Goal: Information Seeking & Learning: Learn about a topic

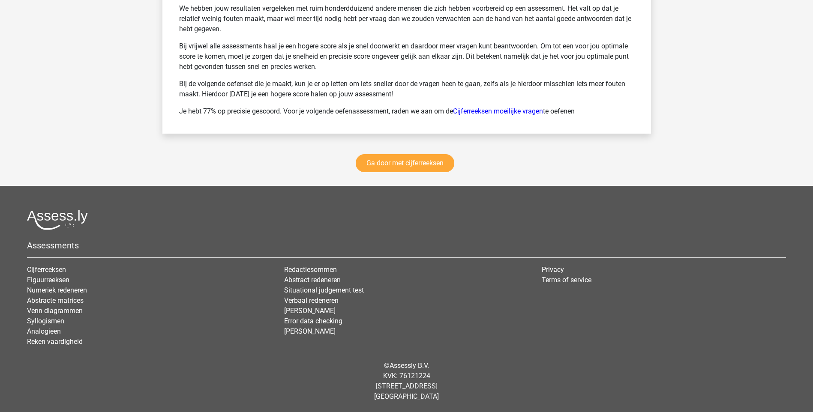
scroll to position [4394, 0]
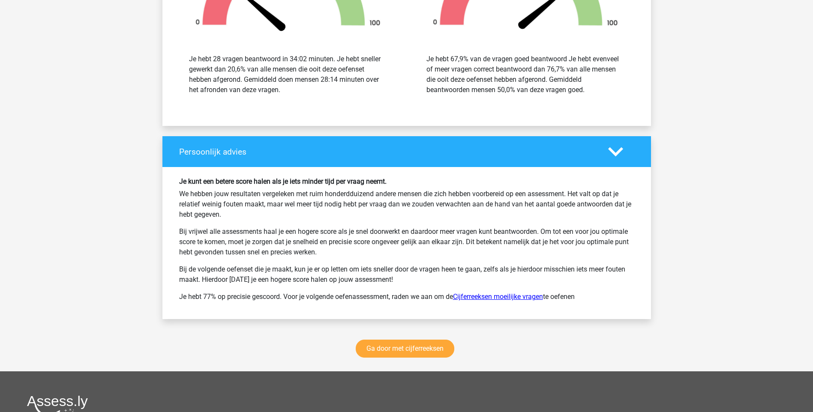
click at [500, 293] on link "Cijferreeksen moeilijke vragen" at bounding box center [498, 297] width 90 height 8
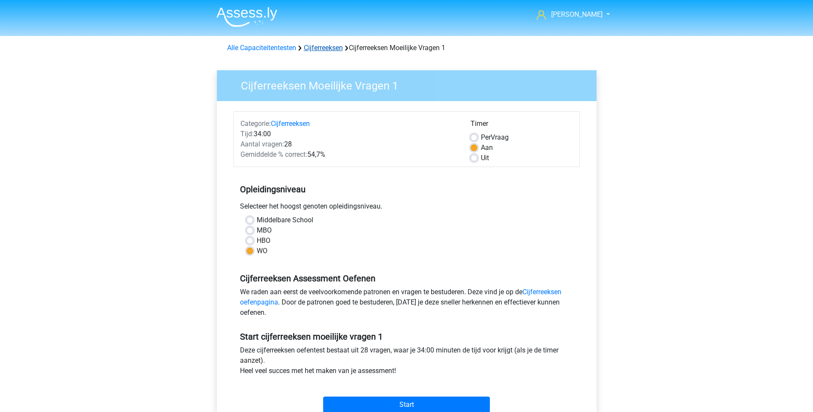
click at [335, 47] on link "Cijferreeksen" at bounding box center [323, 48] width 39 height 8
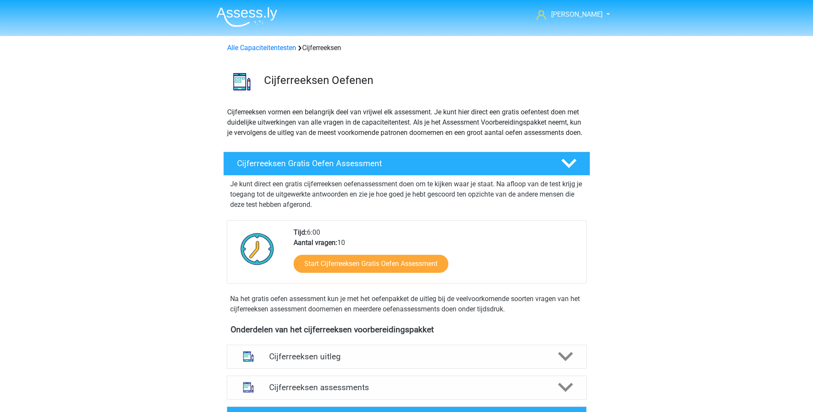
scroll to position [186, 0]
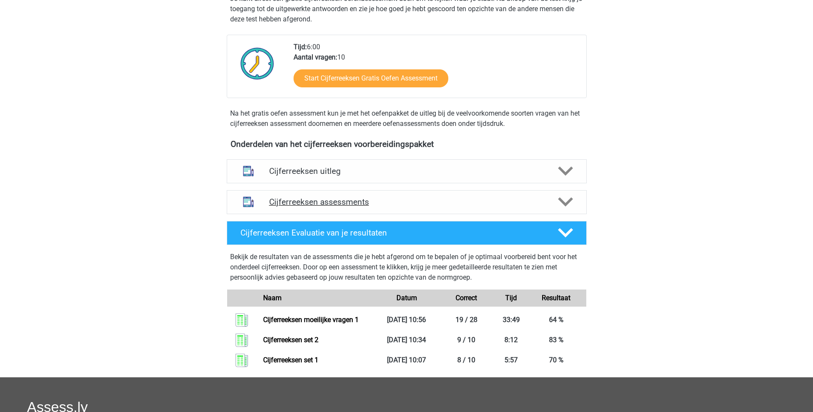
click at [570, 207] on polygon at bounding box center [565, 202] width 15 height 9
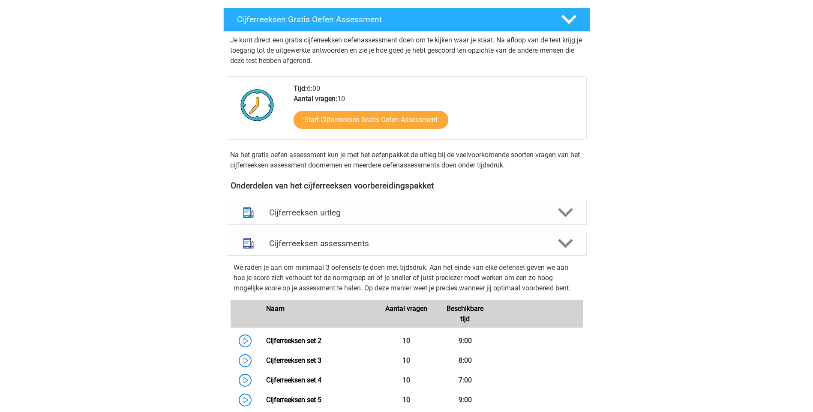
scroll to position [0, 0]
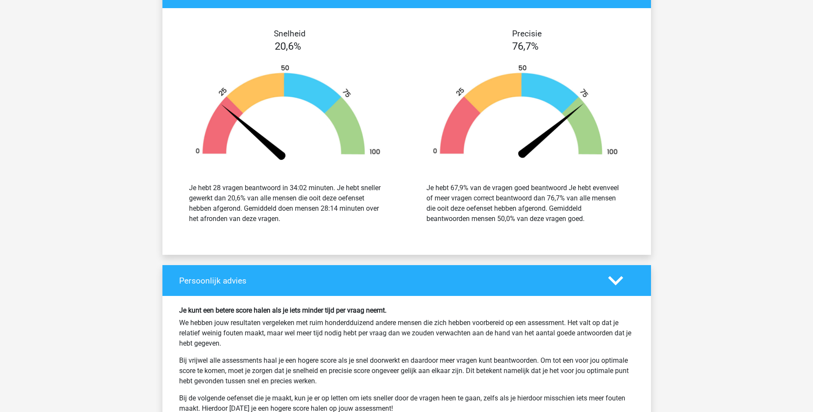
scroll to position [1487, 0]
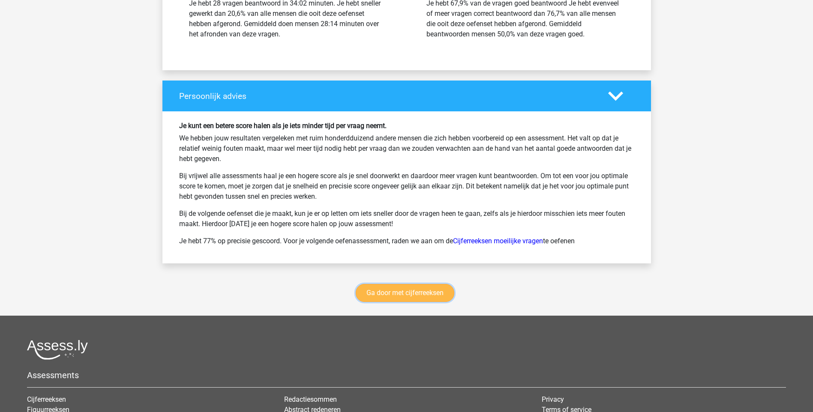
click at [375, 292] on link "Ga door met cijferreeksen" at bounding box center [405, 293] width 99 height 18
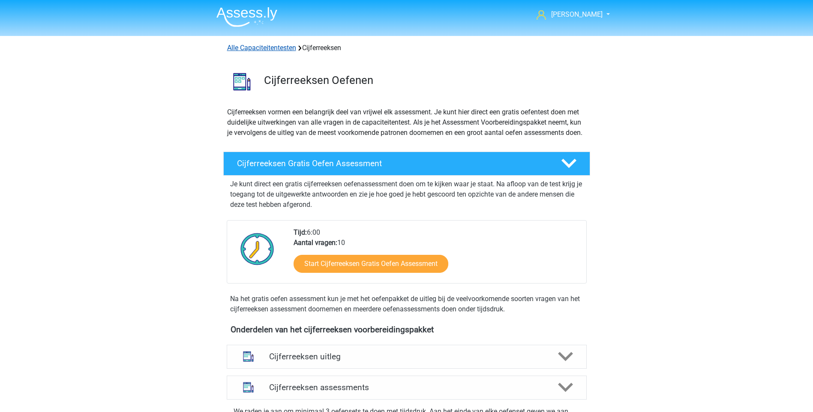
click at [270, 46] on link "Alle Capaciteitentesten" at bounding box center [261, 48] width 69 height 8
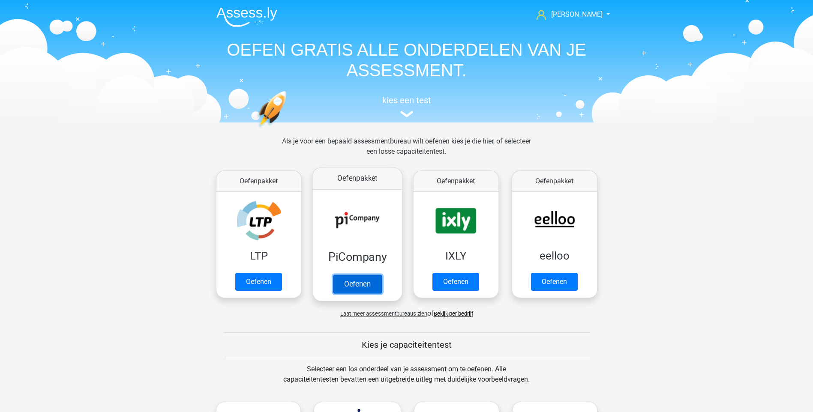
click at [364, 275] on link "Oefenen" at bounding box center [357, 284] width 49 height 19
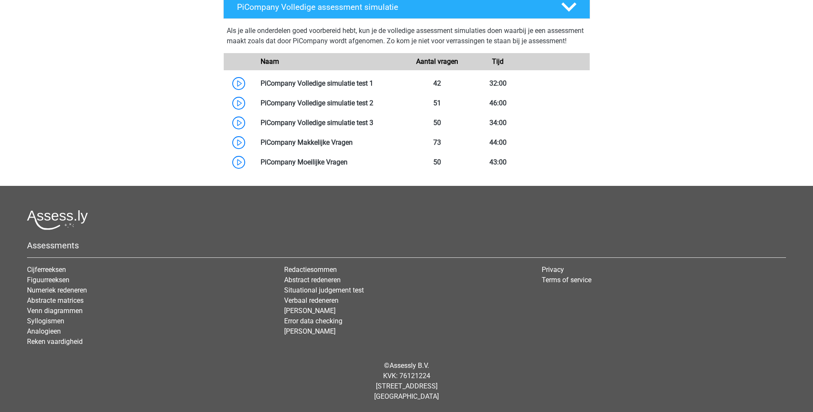
scroll to position [336, 0]
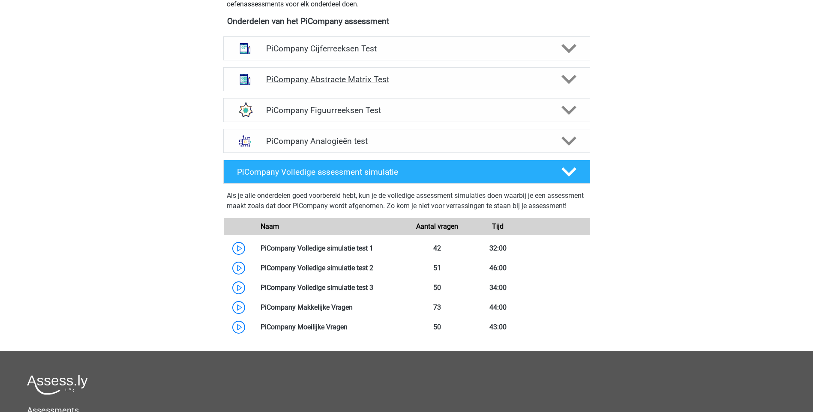
click at [333, 84] on h4 "PiCompany Abstracte Matrix Test" at bounding box center [406, 80] width 281 height 10
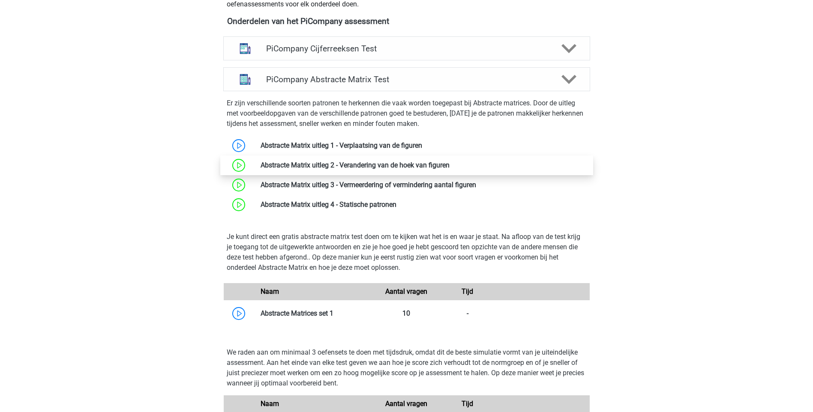
click at [450, 169] on link at bounding box center [450, 165] width 0 height 8
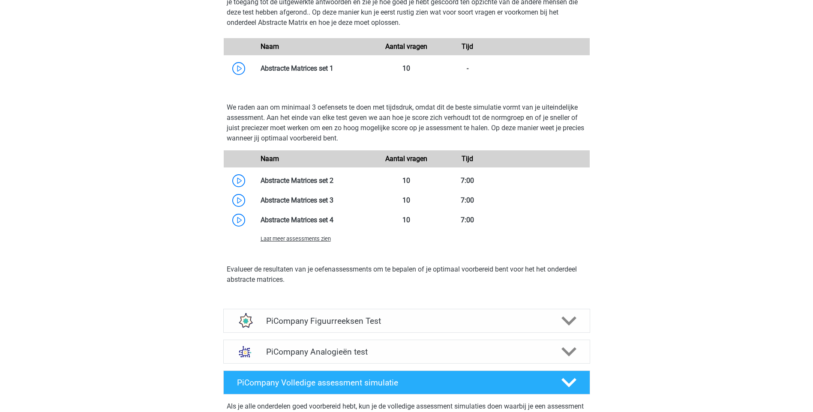
scroll to position [707, 0]
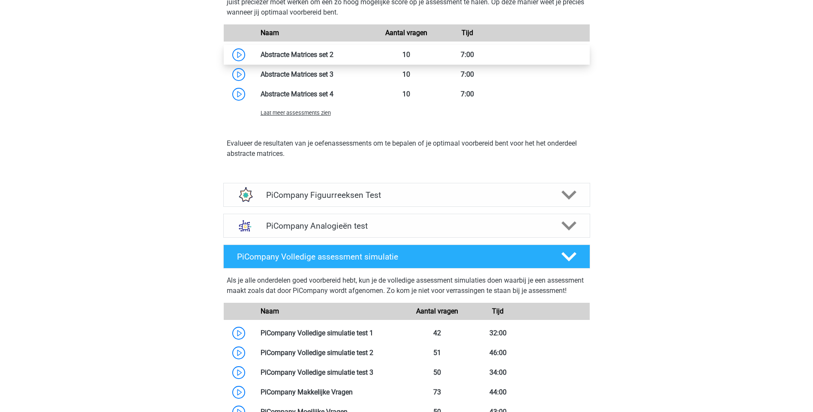
click at [334, 59] on link at bounding box center [334, 55] width 0 height 8
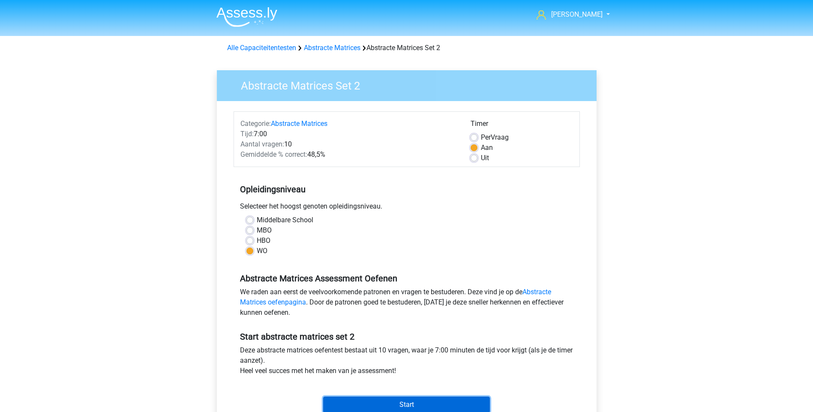
click at [406, 405] on input "Start" at bounding box center [406, 405] width 167 height 16
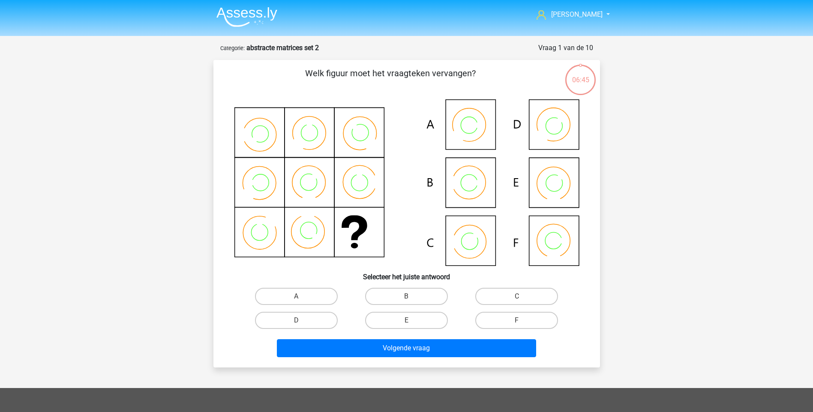
click at [460, 178] on icon at bounding box center [407, 182] width 346 height 167
click at [460, 182] on icon at bounding box center [457, 183] width 13 height 18
click at [430, 302] on label "B" at bounding box center [406, 296] width 83 height 17
click at [412, 302] on input "B" at bounding box center [409, 300] width 6 height 6
radio input "true"
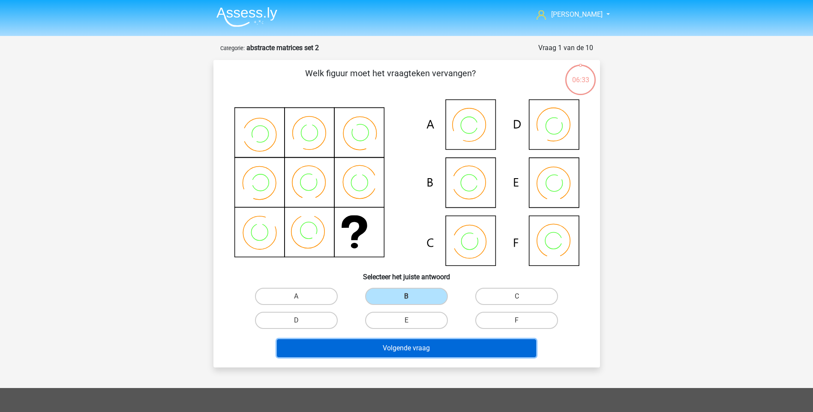
click at [411, 348] on button "Volgende vraag" at bounding box center [406, 349] width 259 height 18
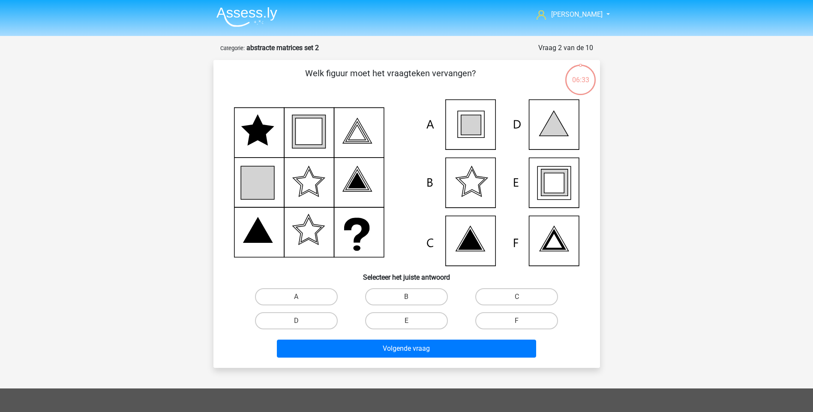
scroll to position [43, 0]
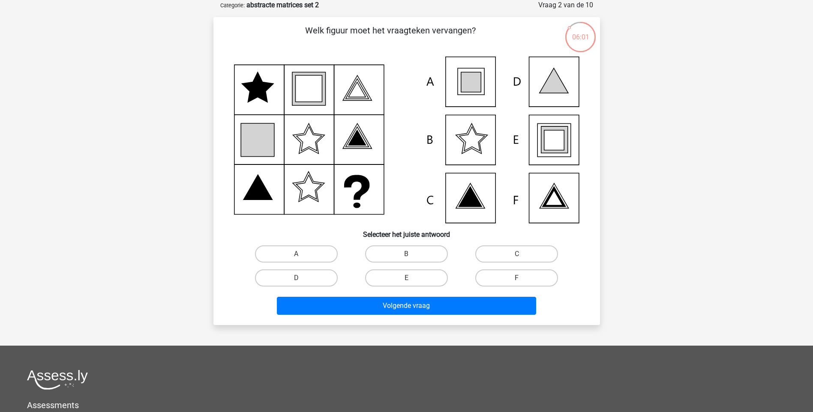
click at [558, 149] on icon at bounding box center [554, 140] width 20 height 20
click at [397, 281] on label "E" at bounding box center [406, 278] width 83 height 17
click at [406, 281] on input "E" at bounding box center [409, 281] width 6 height 6
radio input "true"
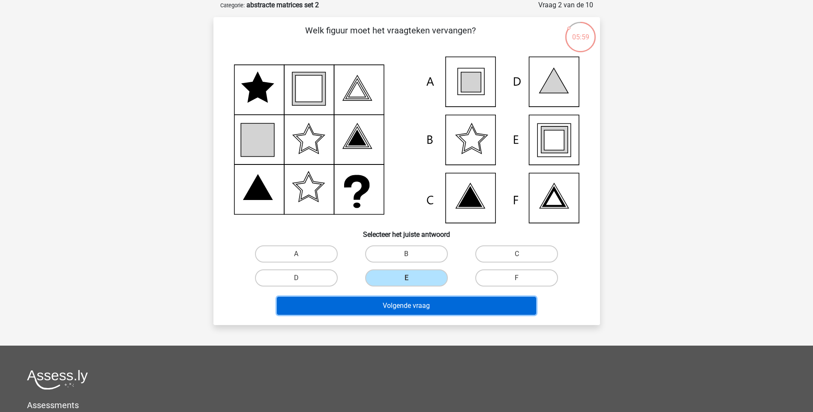
click at [397, 302] on button "Volgende vraag" at bounding box center [406, 306] width 259 height 18
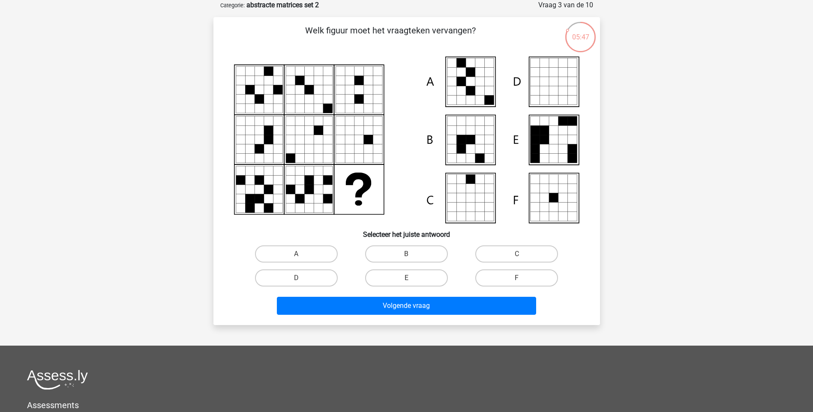
click at [485, 85] on icon at bounding box center [489, 81] width 9 height 9
click at [311, 255] on label "A" at bounding box center [296, 254] width 83 height 17
click at [302, 255] on input "A" at bounding box center [299, 257] width 6 height 6
radio input "true"
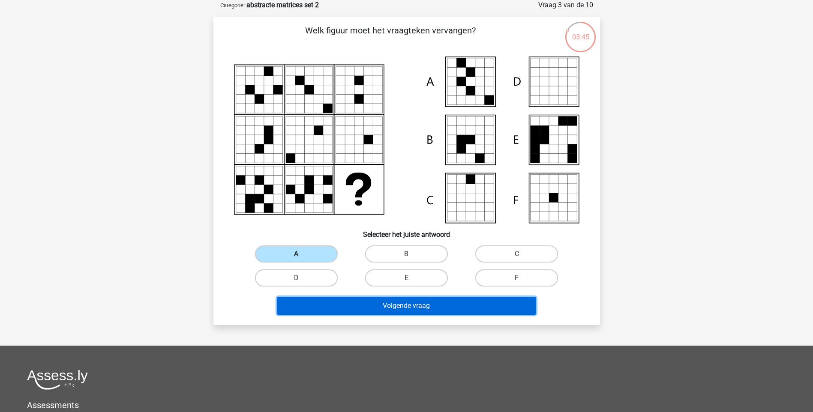
click at [384, 313] on button "Volgende vraag" at bounding box center [406, 306] width 259 height 18
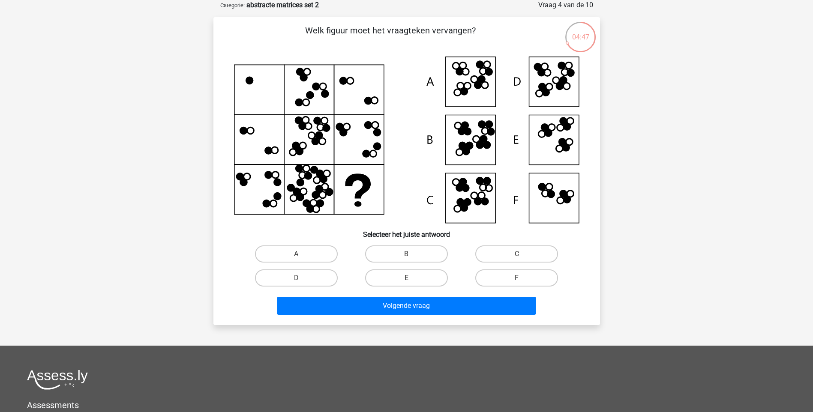
click at [545, 84] on icon at bounding box center [407, 140] width 346 height 167
click at [284, 280] on label "D" at bounding box center [296, 278] width 83 height 17
click at [296, 280] on input "D" at bounding box center [299, 281] width 6 height 6
radio input "true"
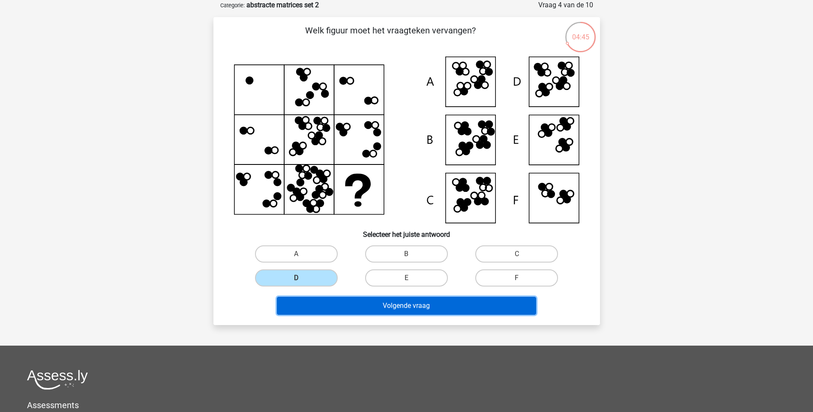
click at [387, 303] on button "Volgende vraag" at bounding box center [406, 306] width 259 height 18
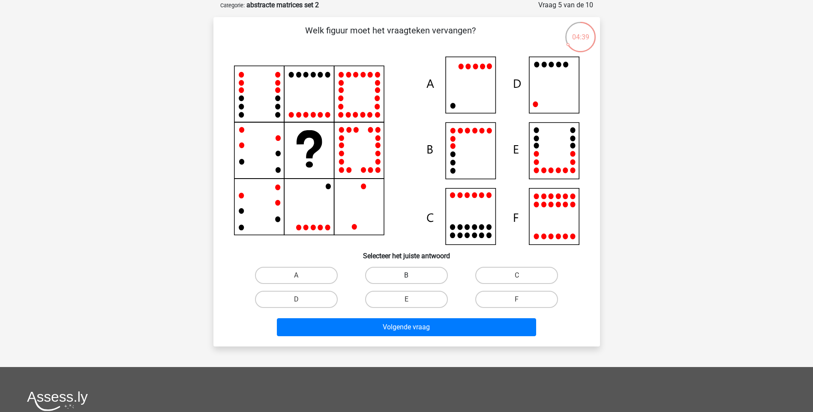
click at [397, 272] on label "B" at bounding box center [406, 275] width 83 height 17
click at [406, 276] on input "B" at bounding box center [409, 279] width 6 height 6
radio input "true"
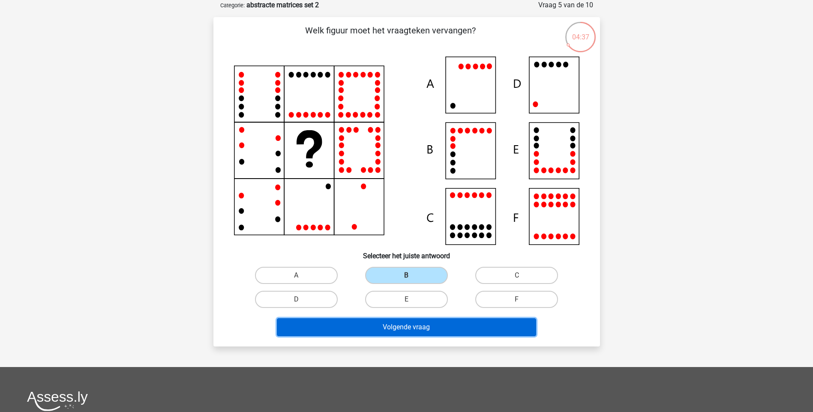
click at [397, 325] on button "Volgende vraag" at bounding box center [406, 328] width 259 height 18
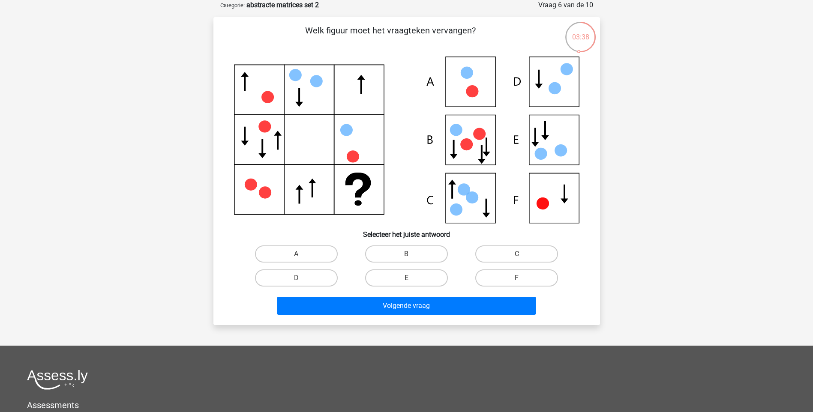
click at [547, 138] on icon at bounding box center [546, 130] width 8 height 19
click at [396, 283] on label "E" at bounding box center [406, 278] width 83 height 17
click at [406, 283] on input "E" at bounding box center [409, 281] width 6 height 6
radio input "true"
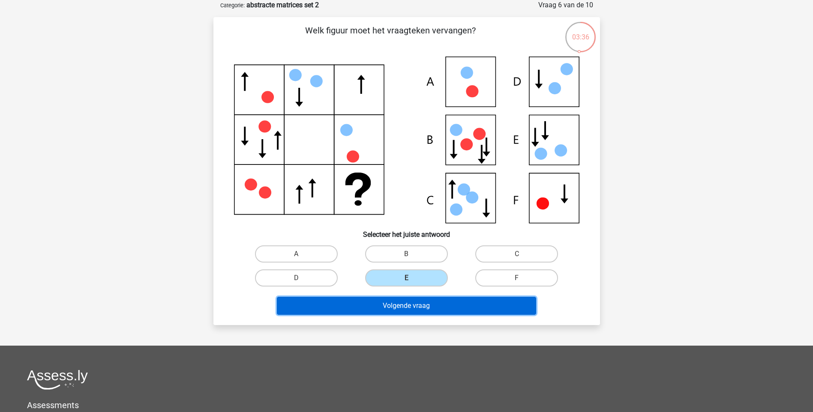
click at [403, 304] on button "Volgende vraag" at bounding box center [406, 306] width 259 height 18
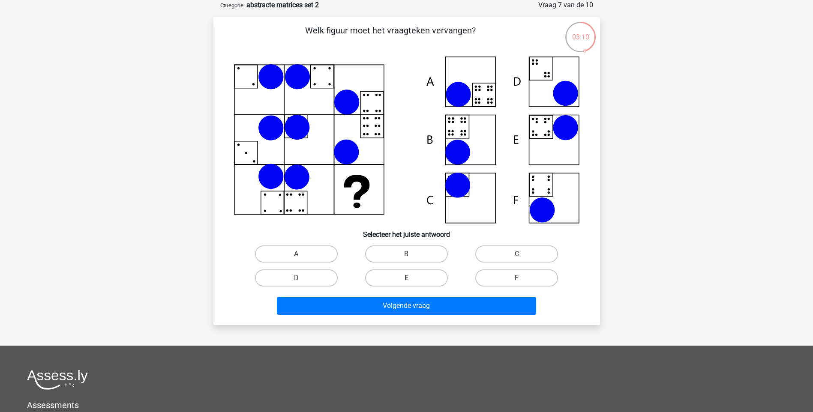
click at [468, 132] on icon at bounding box center [407, 140] width 346 height 167
click at [404, 251] on label "B" at bounding box center [406, 254] width 83 height 17
click at [406, 254] on input "B" at bounding box center [409, 257] width 6 height 6
radio input "true"
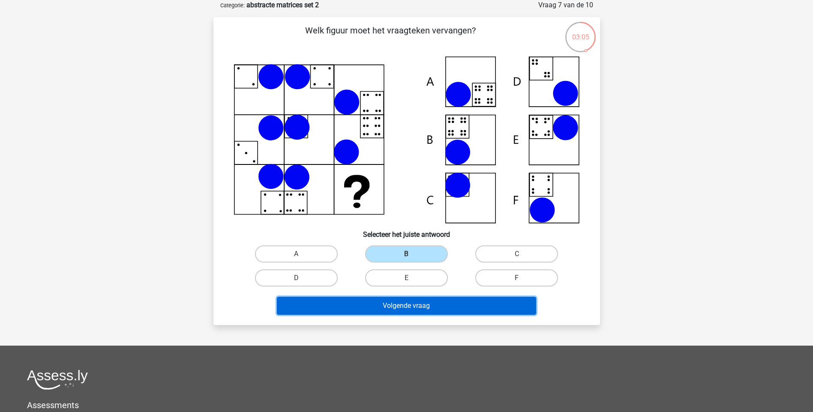
click at [406, 308] on button "Volgende vraag" at bounding box center [406, 306] width 259 height 18
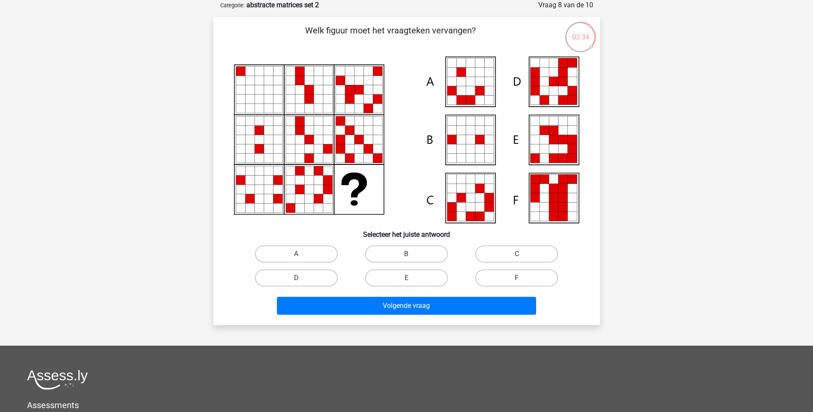
click at [563, 144] on icon at bounding box center [562, 139] width 9 height 9
click at [411, 283] on input "E" at bounding box center [409, 281] width 6 height 6
radio input "true"
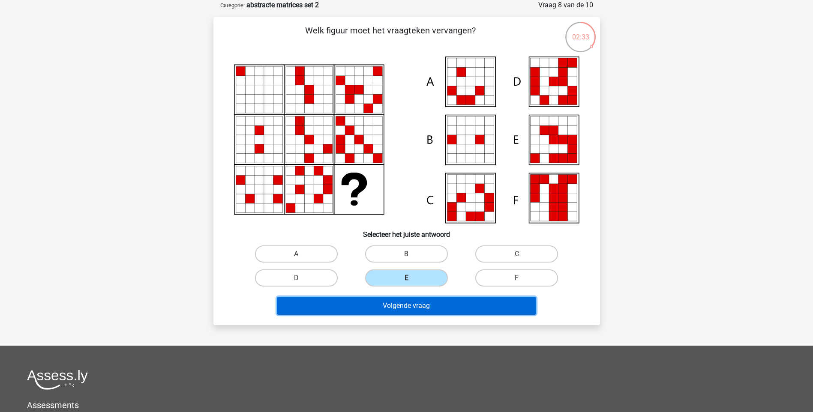
click at [405, 302] on button "Volgende vraag" at bounding box center [406, 306] width 259 height 18
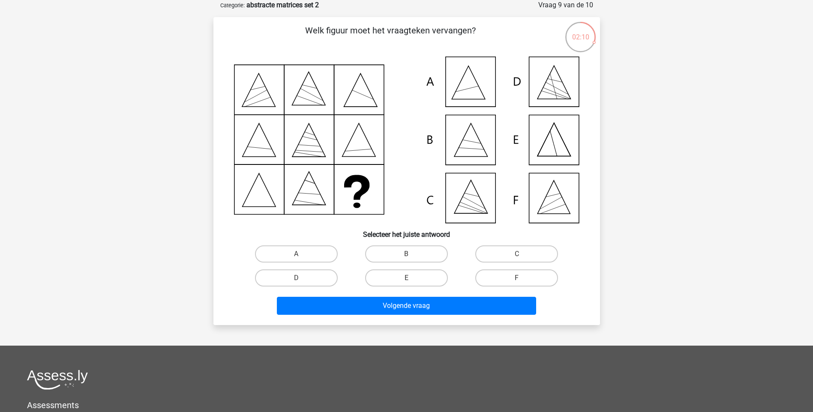
click at [473, 208] on icon at bounding box center [473, 207] width 27 height 11
click at [508, 259] on label "C" at bounding box center [517, 254] width 83 height 17
click at [517, 259] on input "C" at bounding box center [520, 257] width 6 height 6
radio input "true"
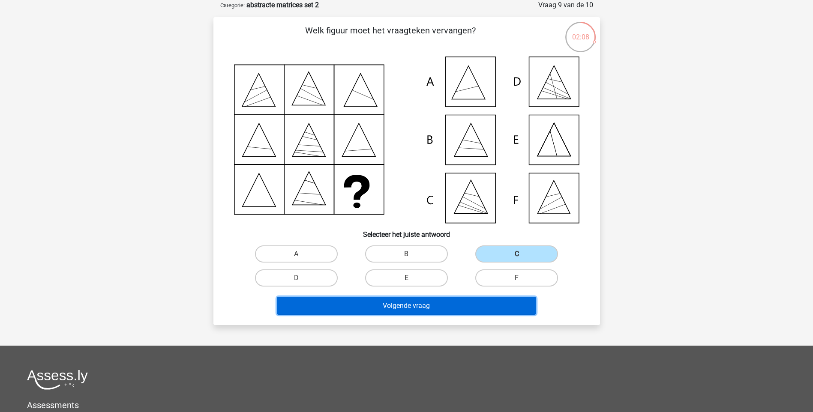
click at [401, 301] on button "Volgende vraag" at bounding box center [406, 306] width 259 height 18
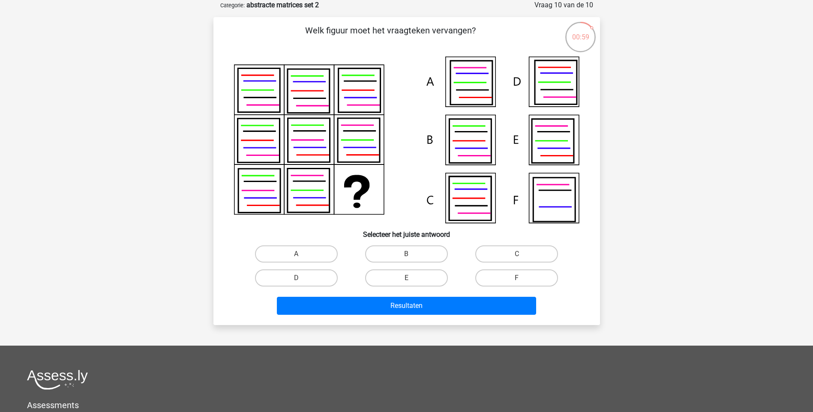
click at [471, 144] on icon at bounding box center [470, 141] width 42 height 44
click at [404, 252] on label "B" at bounding box center [406, 254] width 83 height 17
click at [406, 254] on input "B" at bounding box center [409, 257] width 6 height 6
radio input "true"
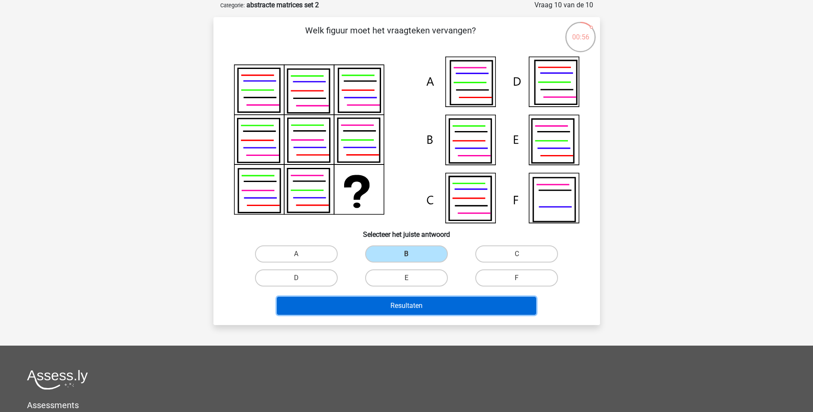
click at [391, 309] on button "Resultaten" at bounding box center [406, 306] width 259 height 18
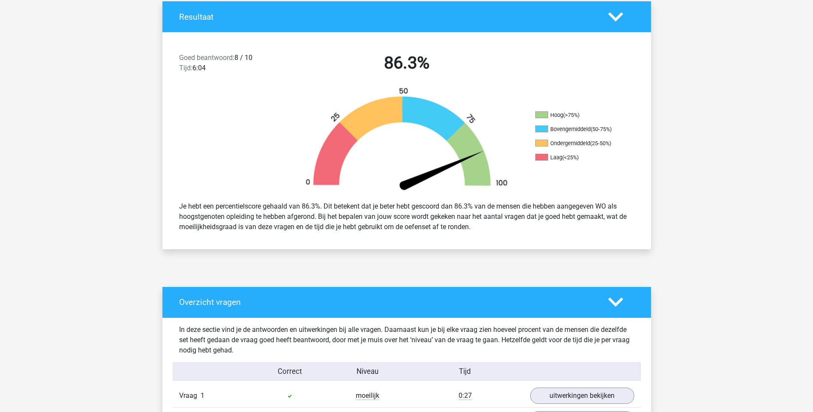
scroll to position [372, 0]
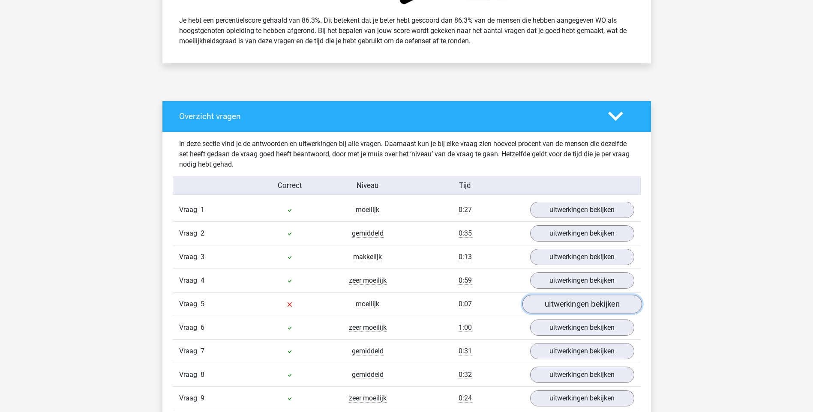
click at [556, 305] on link "uitwerkingen bekijken" at bounding box center [582, 304] width 120 height 19
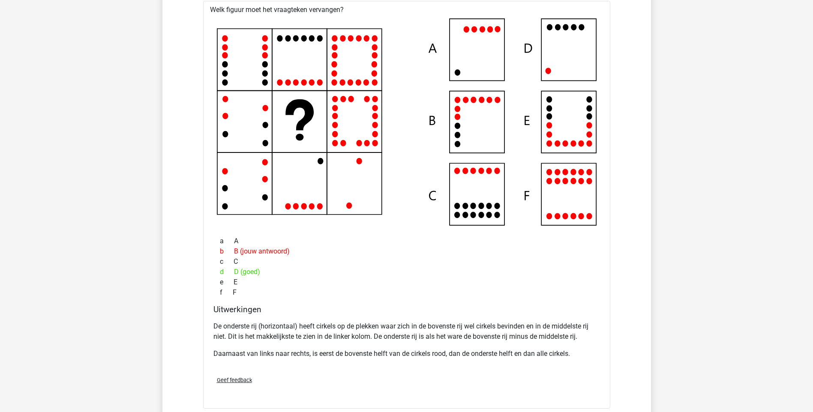
scroll to position [883, 0]
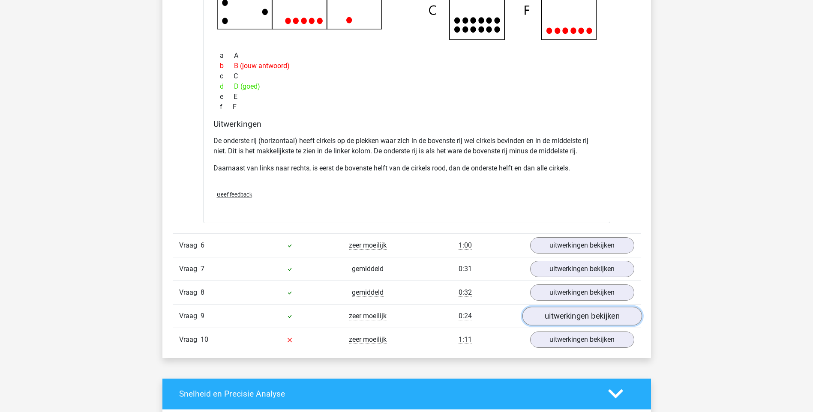
click at [560, 320] on link "uitwerkingen bekijken" at bounding box center [582, 316] width 120 height 19
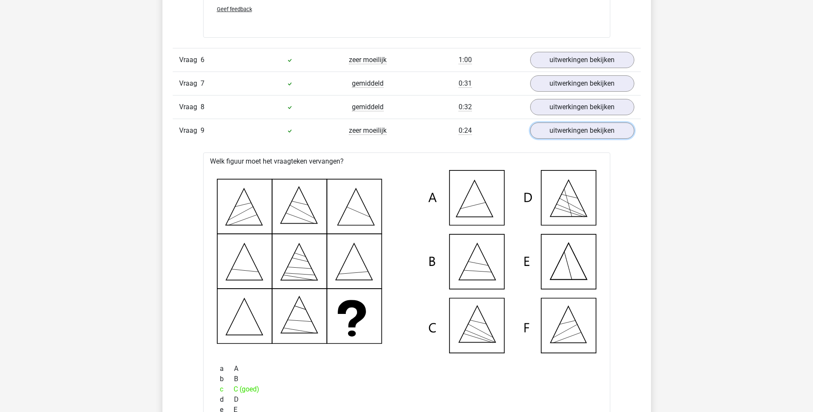
scroll to position [1440, 0]
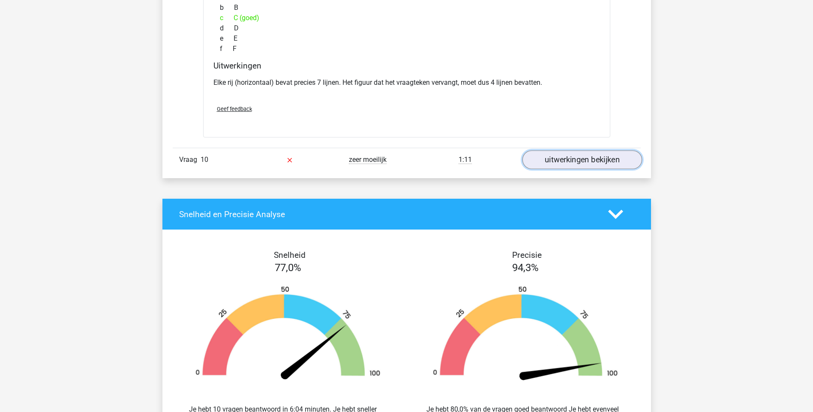
click at [574, 153] on link "uitwerkingen bekijken" at bounding box center [582, 159] width 120 height 19
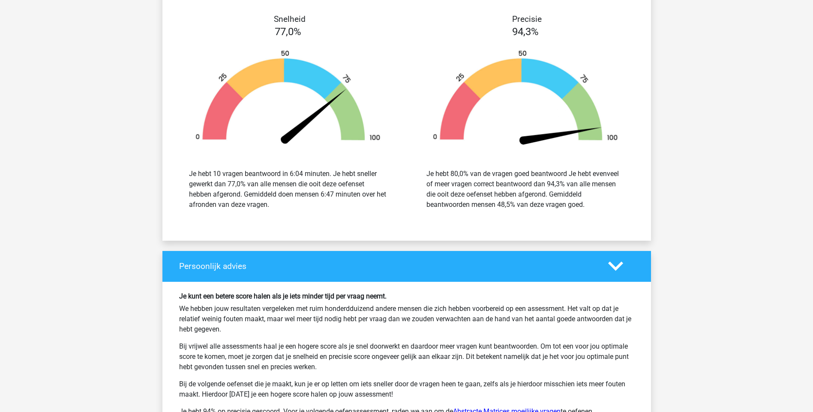
scroll to position [2183, 0]
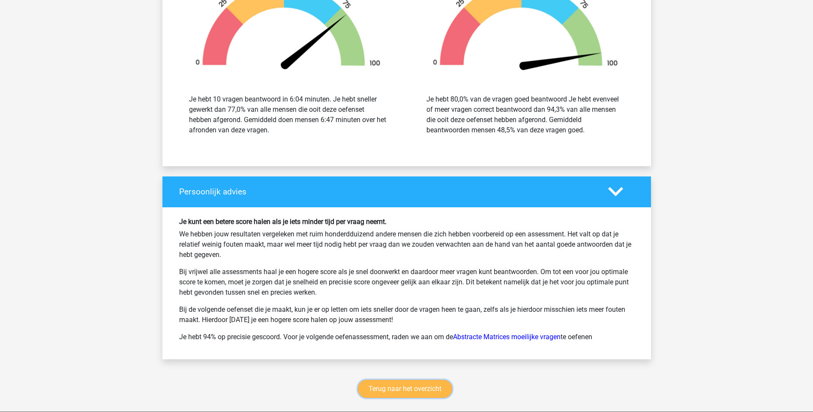
click at [408, 389] on link "Terug naar het overzicht" at bounding box center [405, 389] width 94 height 18
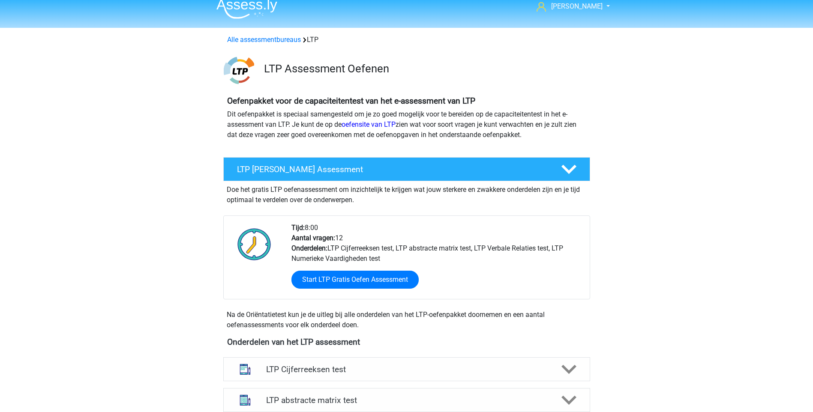
scroll to position [186, 0]
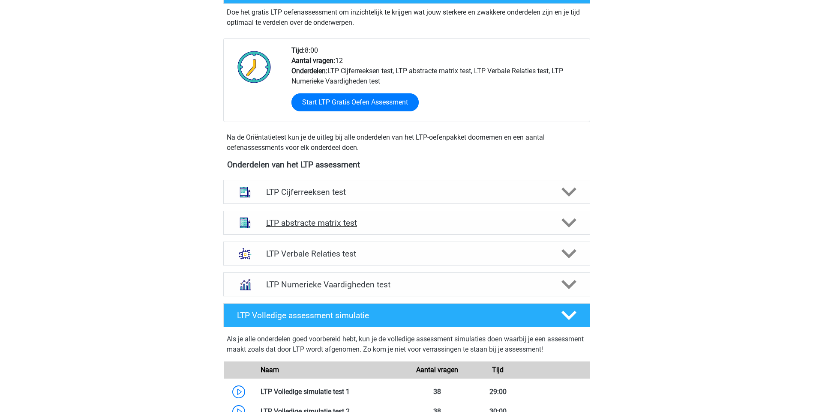
click at [353, 224] on h4 "LTP abstracte matrix test" at bounding box center [406, 223] width 281 height 10
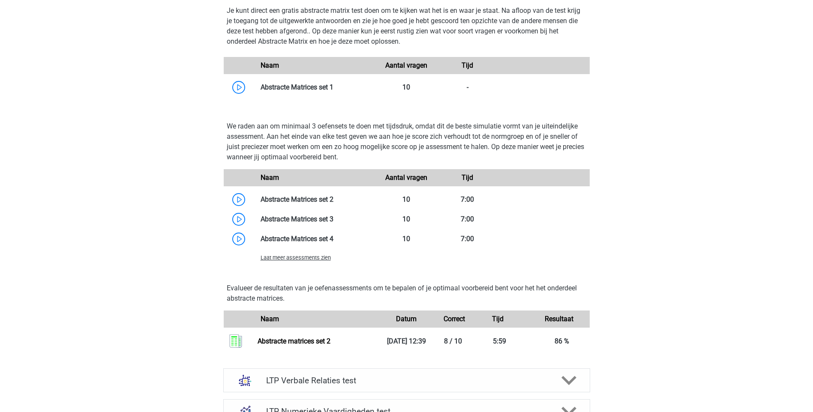
scroll to position [557, 0]
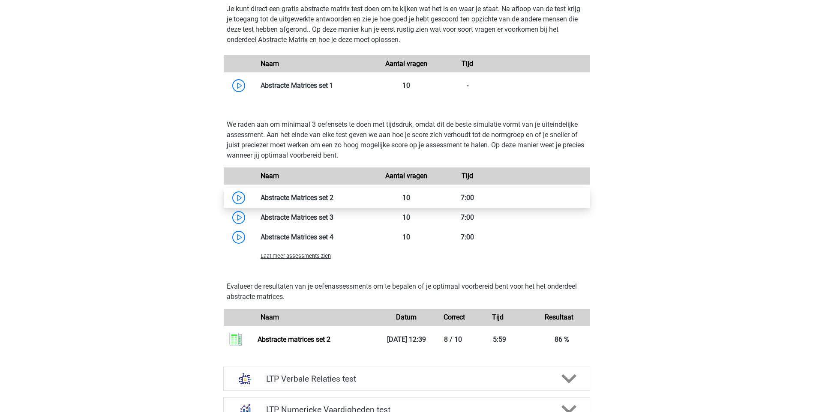
click at [334, 201] on link at bounding box center [334, 198] width 0 height 8
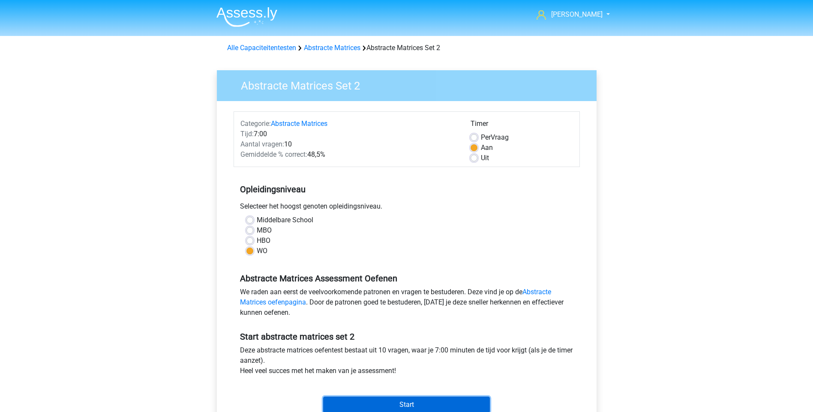
click at [389, 402] on input "Start" at bounding box center [406, 405] width 167 height 16
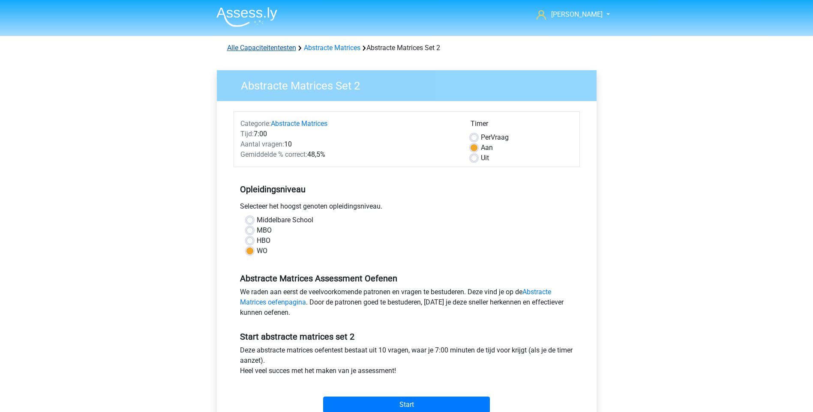
click at [256, 47] on link "Alle Capaciteitentesten" at bounding box center [261, 48] width 69 height 8
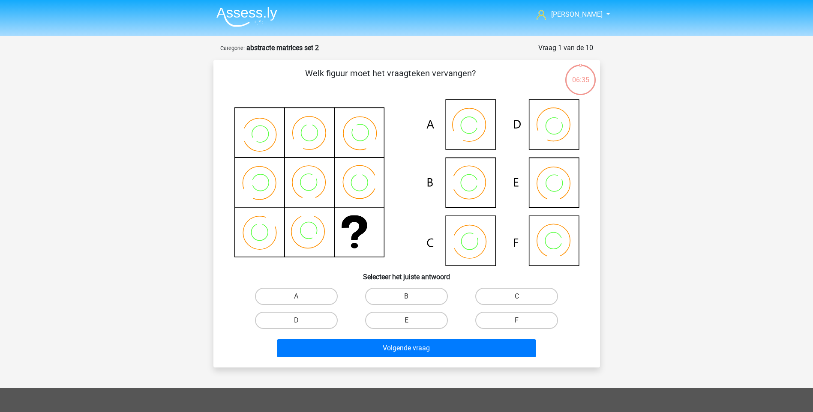
click at [464, 189] on icon at bounding box center [407, 182] width 346 height 167
click at [421, 293] on label "B" at bounding box center [406, 296] width 83 height 17
click at [412, 297] on input "B" at bounding box center [409, 300] width 6 height 6
radio input "true"
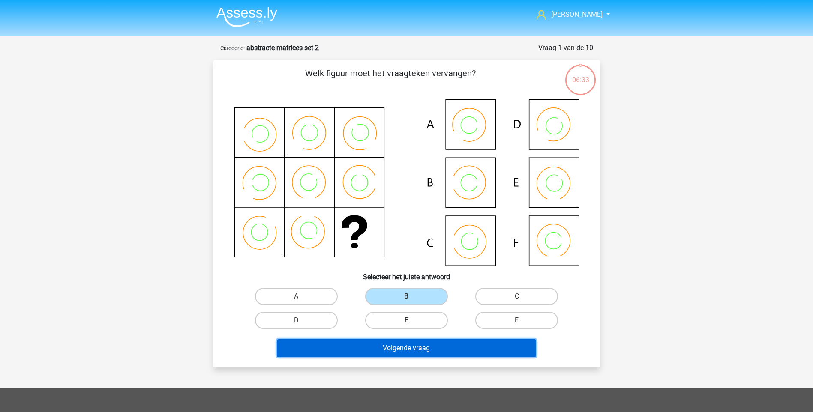
click at [417, 345] on button "Volgende vraag" at bounding box center [406, 349] width 259 height 18
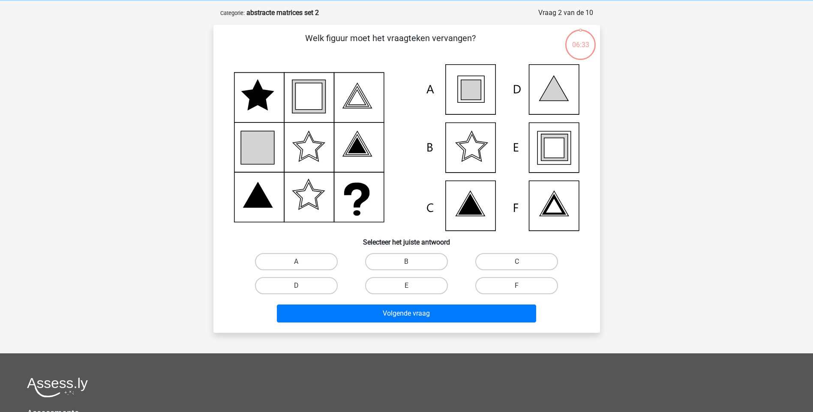
scroll to position [43, 0]
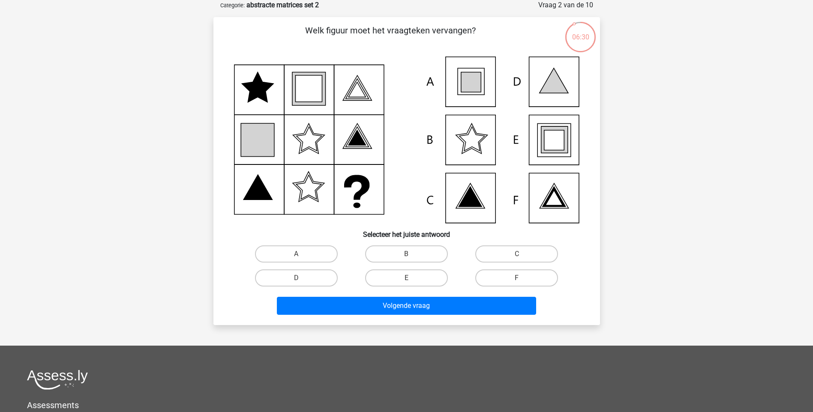
click at [560, 130] on icon at bounding box center [554, 140] width 20 height 20
click at [416, 271] on label "E" at bounding box center [406, 278] width 83 height 17
click at [412, 278] on input "E" at bounding box center [409, 281] width 6 height 6
radio input "true"
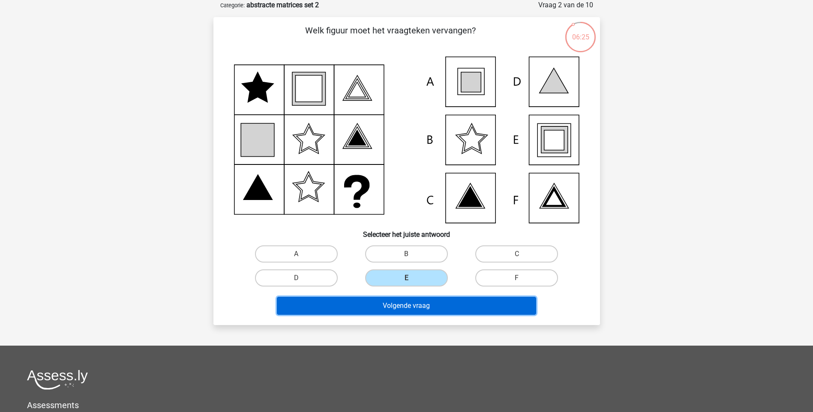
click at [409, 307] on button "Volgende vraag" at bounding box center [406, 306] width 259 height 18
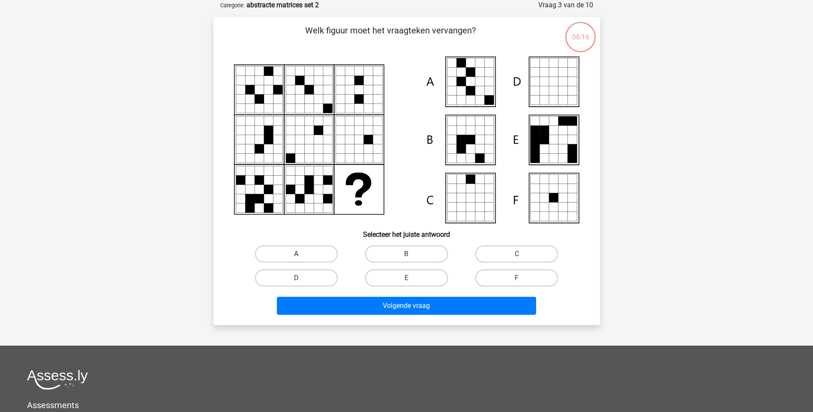
click at [304, 256] on label "A" at bounding box center [296, 254] width 83 height 17
click at [302, 256] on input "A" at bounding box center [299, 257] width 6 height 6
radio input "true"
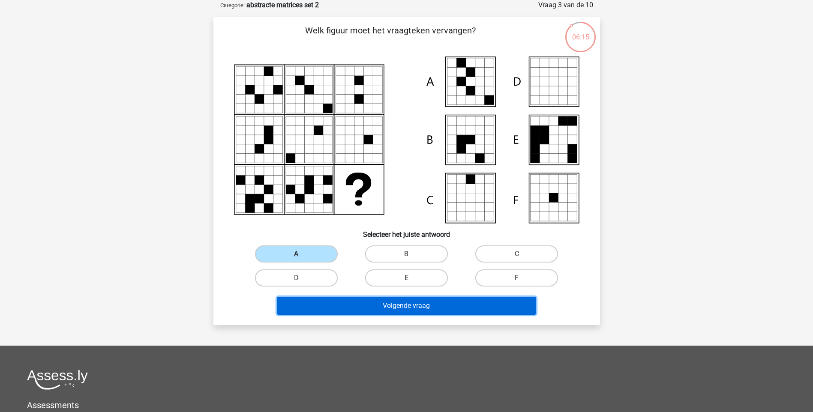
click at [344, 305] on button "Volgende vraag" at bounding box center [406, 306] width 259 height 18
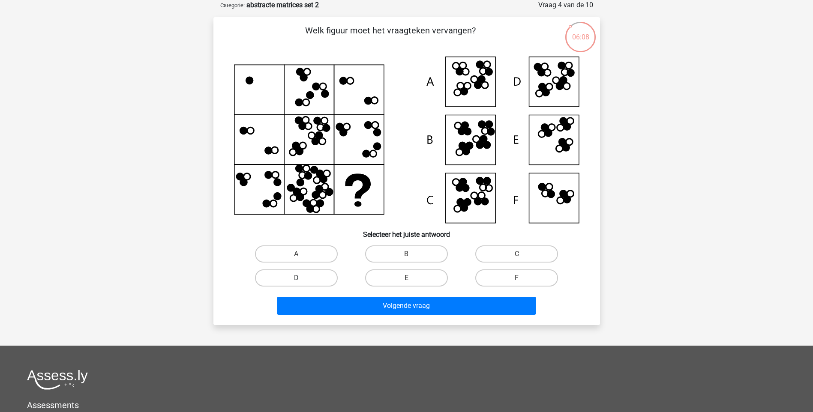
click at [295, 284] on label "D" at bounding box center [296, 278] width 83 height 17
click at [296, 284] on input "D" at bounding box center [299, 281] width 6 height 6
radio input "true"
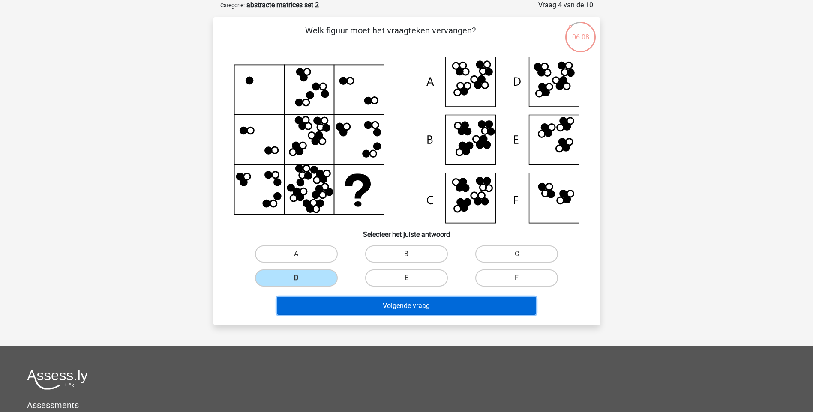
click at [364, 306] on button "Volgende vraag" at bounding box center [406, 306] width 259 height 18
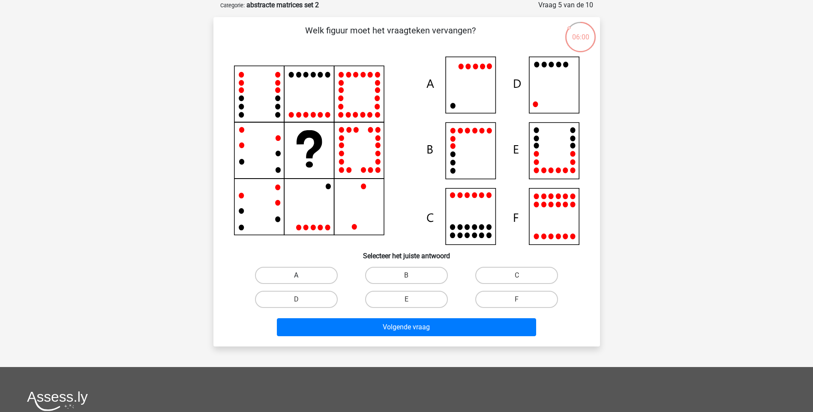
click at [283, 275] on label "A" at bounding box center [296, 275] width 83 height 17
click at [296, 276] on input "A" at bounding box center [299, 279] width 6 height 6
radio input "true"
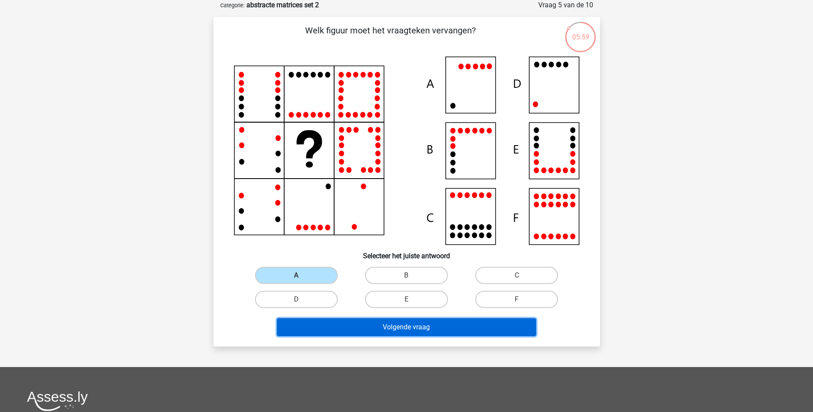
click at [374, 325] on button "Volgende vraag" at bounding box center [406, 328] width 259 height 18
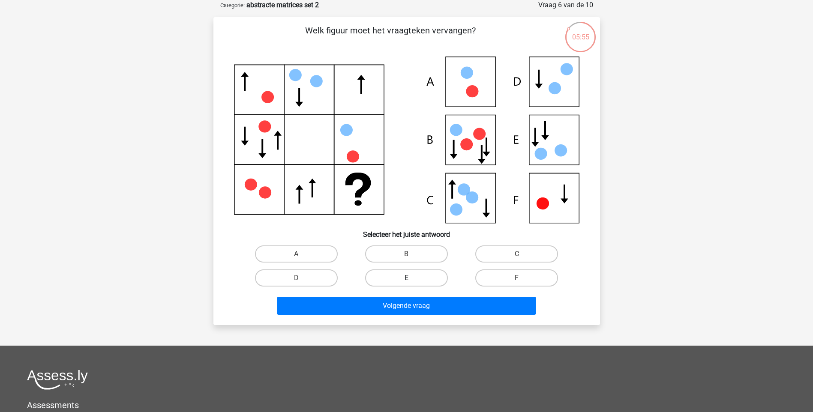
click at [398, 279] on label "E" at bounding box center [406, 278] width 83 height 17
click at [406, 279] on input "E" at bounding box center [409, 281] width 6 height 6
radio input "true"
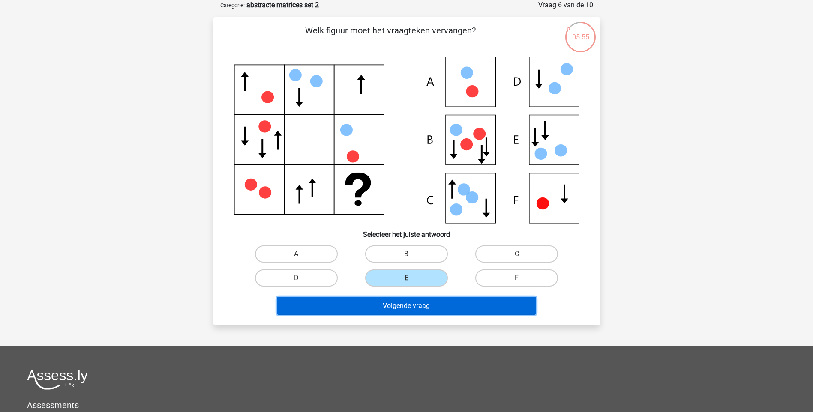
click at [406, 304] on button "Volgende vraag" at bounding box center [406, 306] width 259 height 18
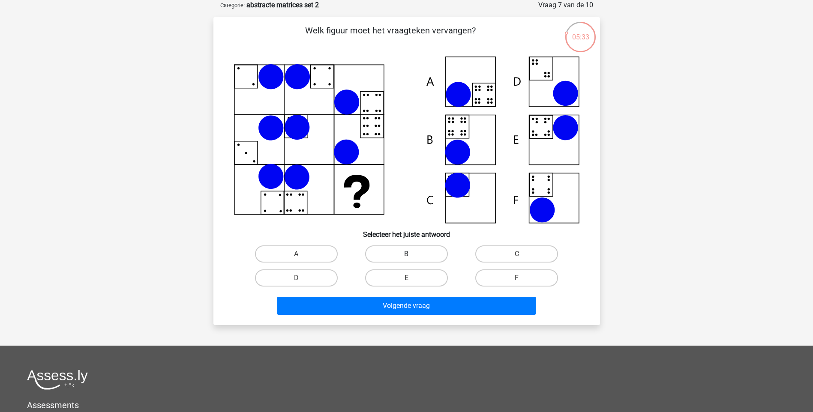
click at [402, 255] on label "B" at bounding box center [406, 254] width 83 height 17
click at [406, 255] on input "B" at bounding box center [409, 257] width 6 height 6
radio input "true"
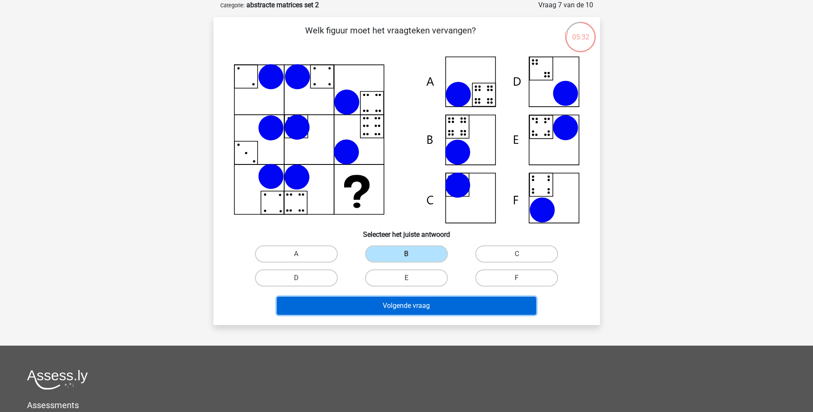
click at [384, 308] on button "Volgende vraag" at bounding box center [406, 306] width 259 height 18
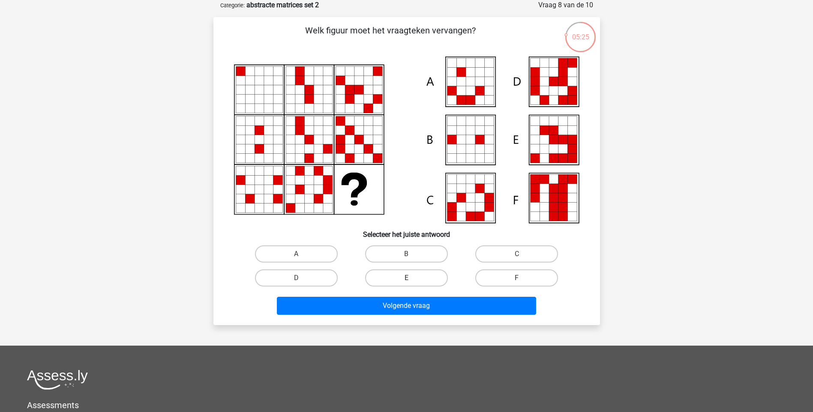
click at [430, 271] on label "E" at bounding box center [406, 278] width 83 height 17
click at [412, 278] on input "E" at bounding box center [409, 281] width 6 height 6
radio input "true"
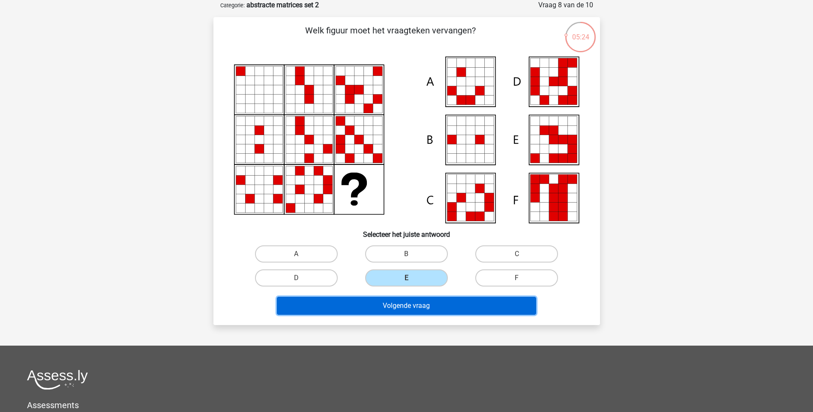
click at [433, 311] on button "Volgende vraag" at bounding box center [406, 306] width 259 height 18
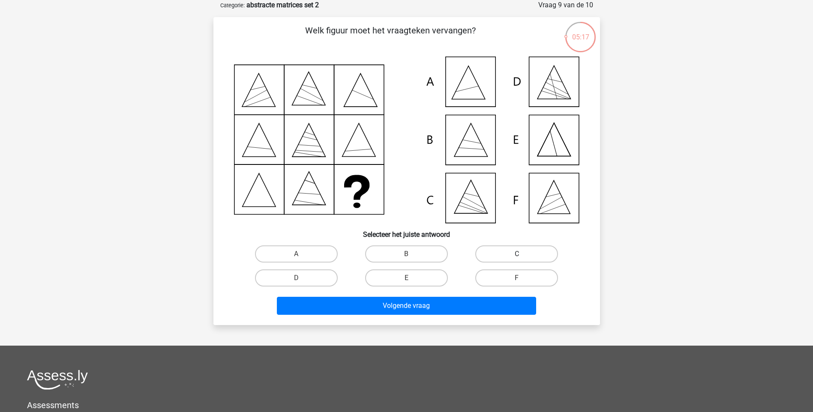
click at [522, 251] on label "C" at bounding box center [517, 254] width 83 height 17
click at [522, 254] on input "C" at bounding box center [520, 257] width 6 height 6
radio input "true"
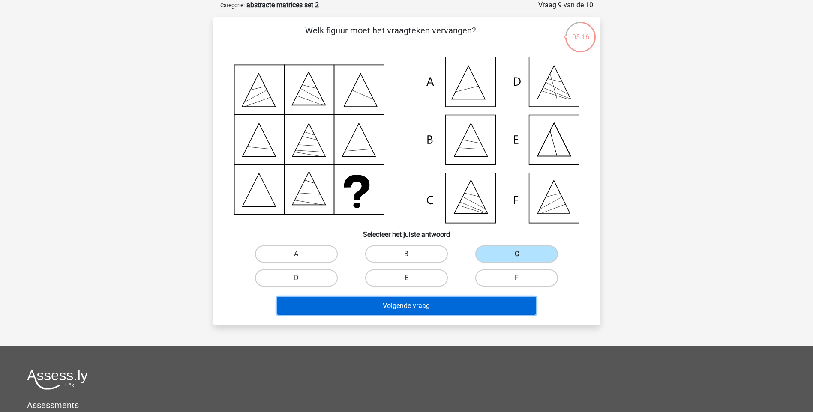
click at [440, 306] on button "Volgende vraag" at bounding box center [406, 306] width 259 height 18
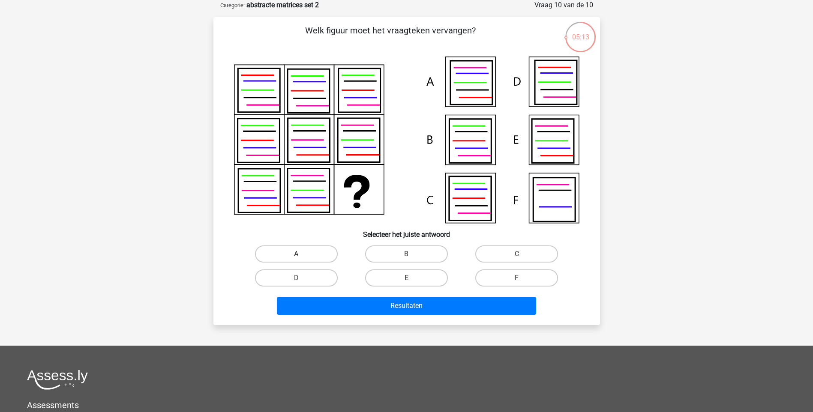
click at [314, 256] on label "A" at bounding box center [296, 254] width 83 height 17
click at [302, 256] on input "A" at bounding box center [299, 257] width 6 height 6
radio input "true"
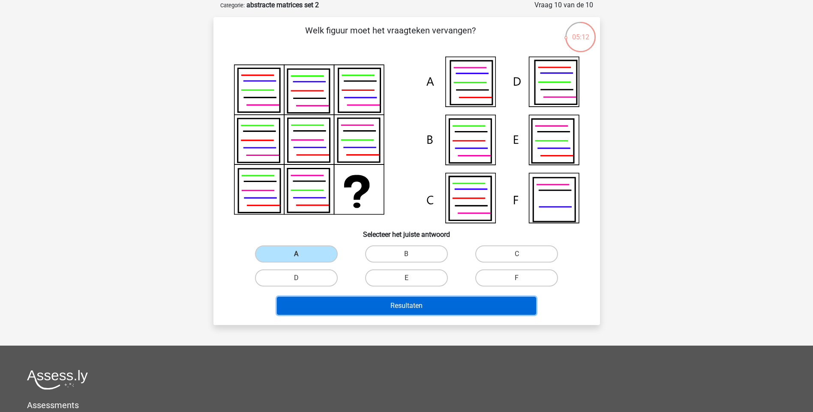
click at [390, 301] on button "Resultaten" at bounding box center [406, 306] width 259 height 18
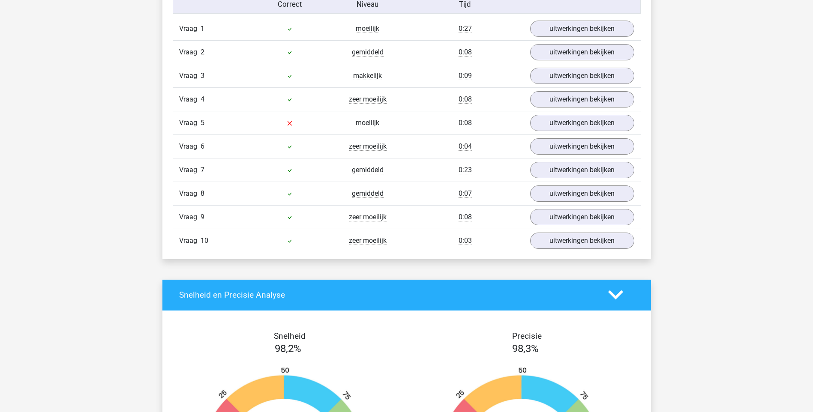
scroll to position [557, 0]
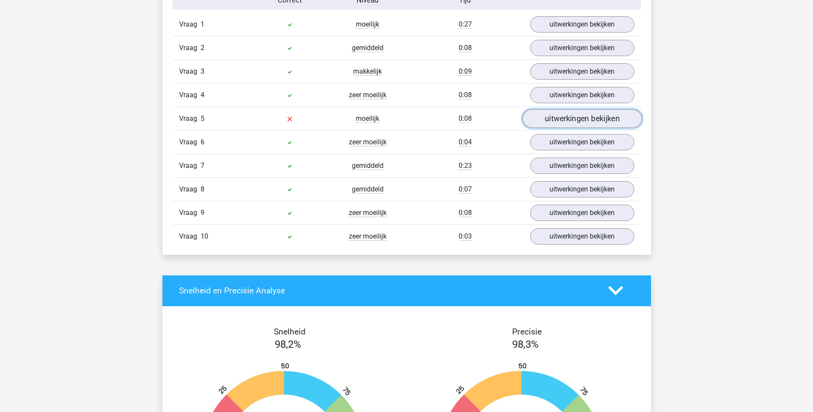
click at [564, 121] on link "uitwerkingen bekijken" at bounding box center [582, 118] width 120 height 19
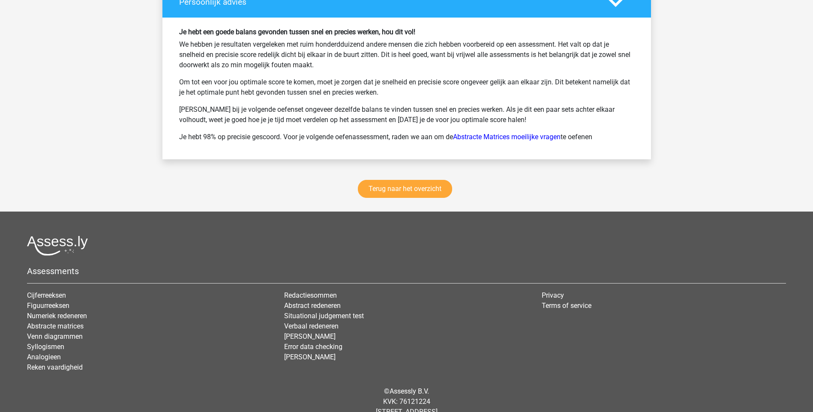
scroll to position [1589, 0]
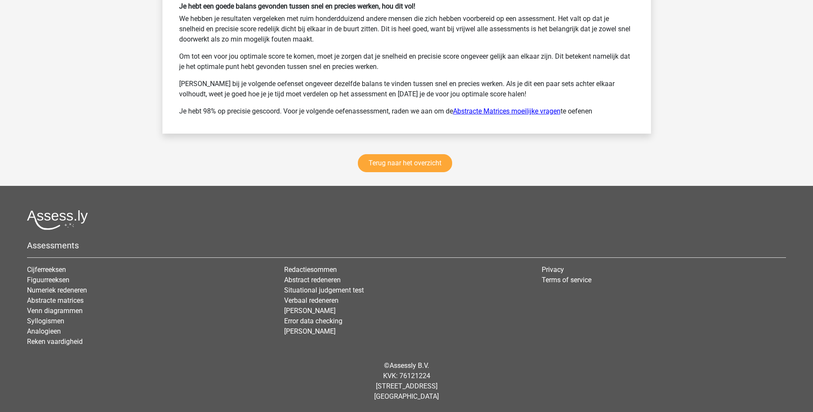
click at [524, 113] on link "Abstracte Matrices moeilijke vragen" at bounding box center [507, 111] width 108 height 8
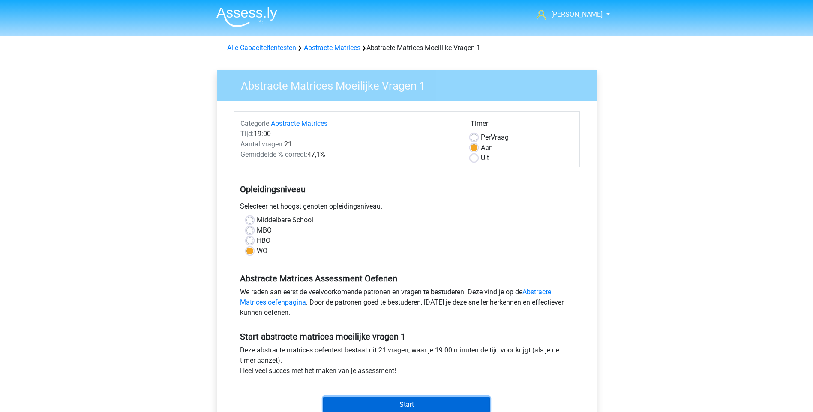
click at [396, 402] on input "Start" at bounding box center [406, 405] width 167 height 16
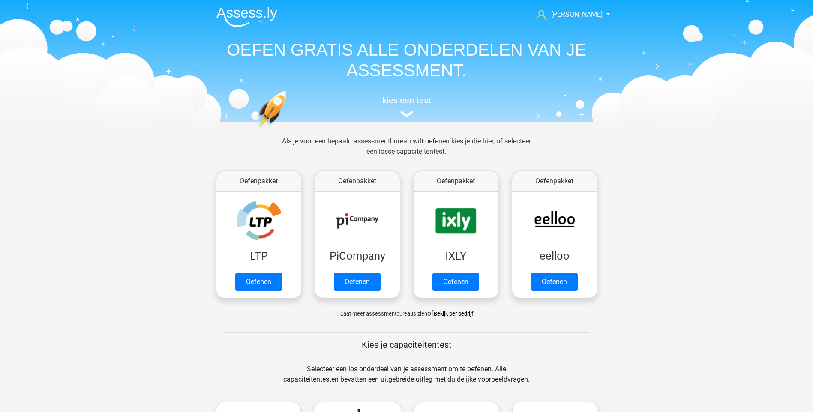
scroll to position [186, 0]
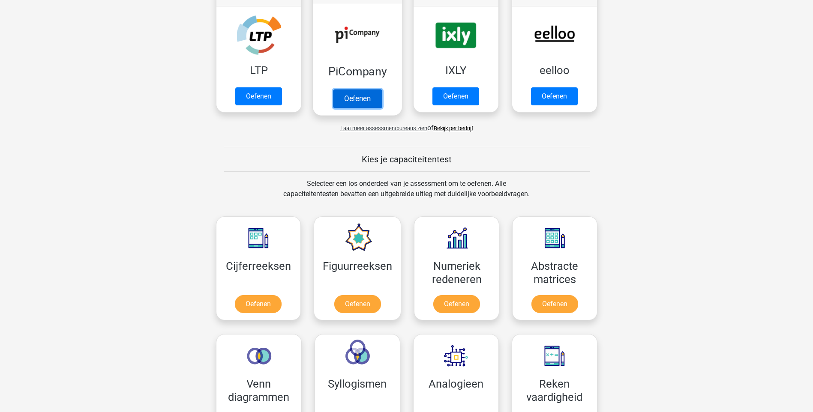
click at [359, 89] on link "Oefenen" at bounding box center [357, 98] width 49 height 19
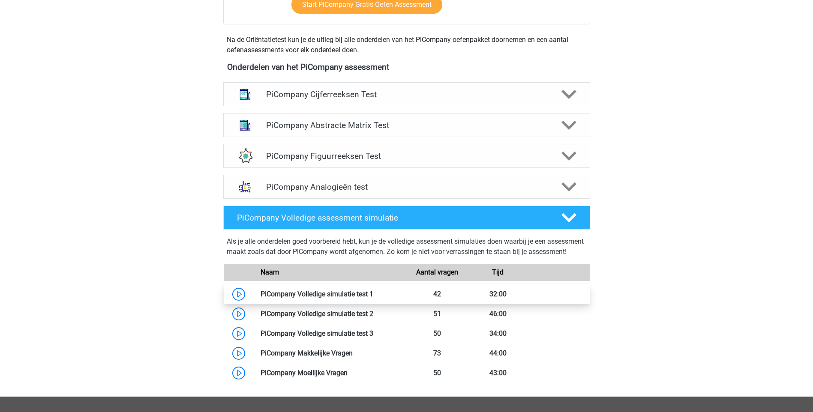
scroll to position [372, 0]
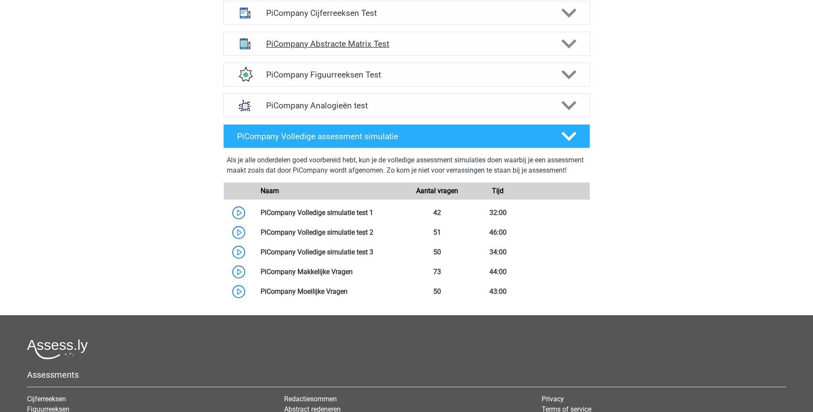
click at [351, 49] on h4 "PiCompany Abstracte Matrix Test" at bounding box center [406, 44] width 281 height 10
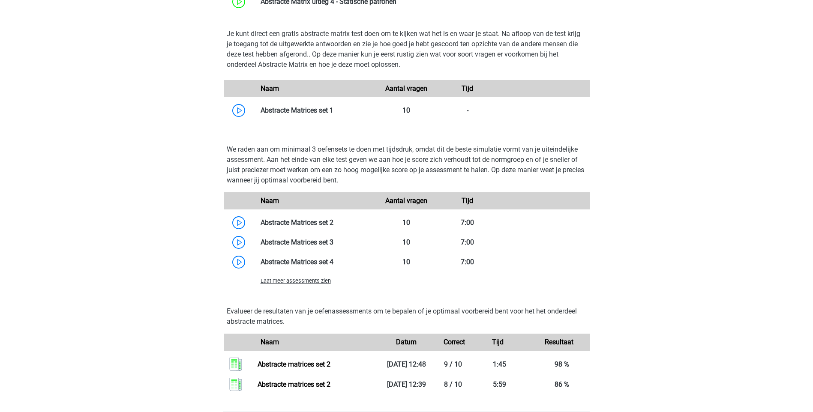
scroll to position [743, 0]
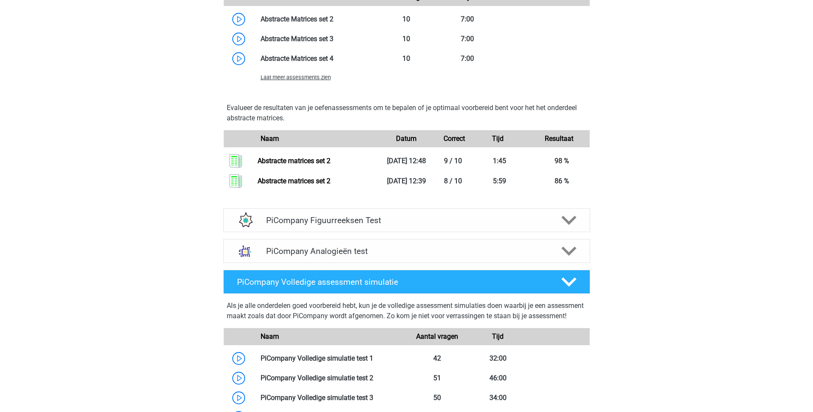
click at [315, 82] on div "Laat meer assessments zien" at bounding box center [315, 77] width 122 height 10
click at [315, 81] on span "Laat meer assessments zien" at bounding box center [296, 77] width 70 height 6
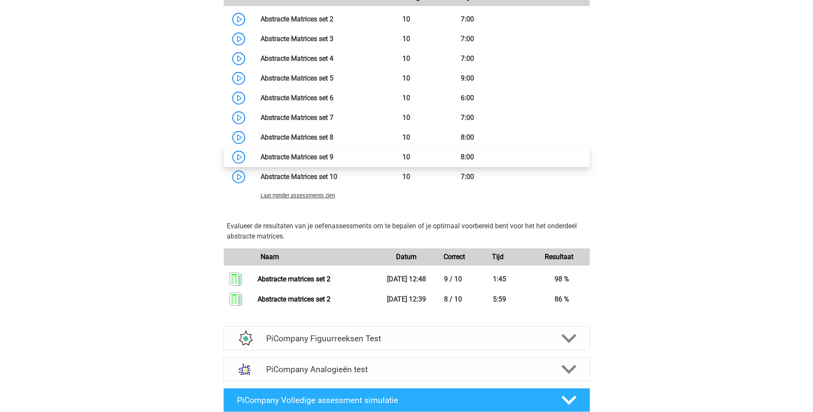
scroll to position [557, 0]
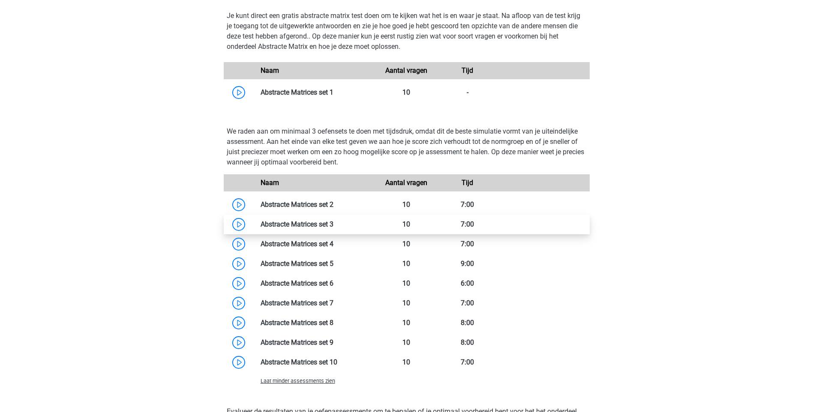
click at [334, 229] on link at bounding box center [334, 224] width 0 height 8
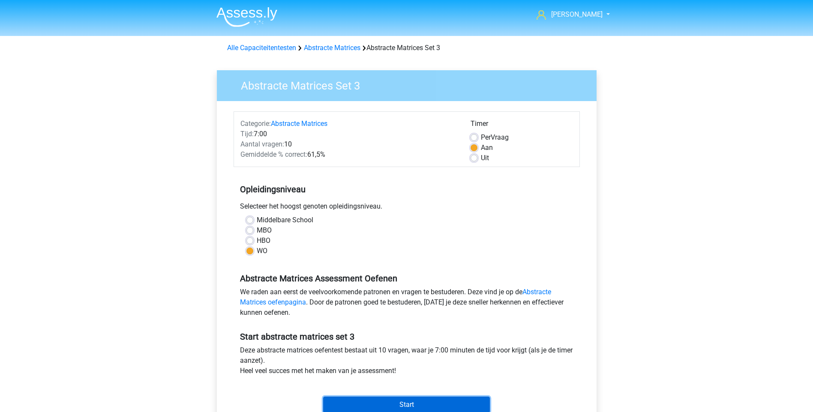
click at [401, 400] on input "Start" at bounding box center [406, 405] width 167 height 16
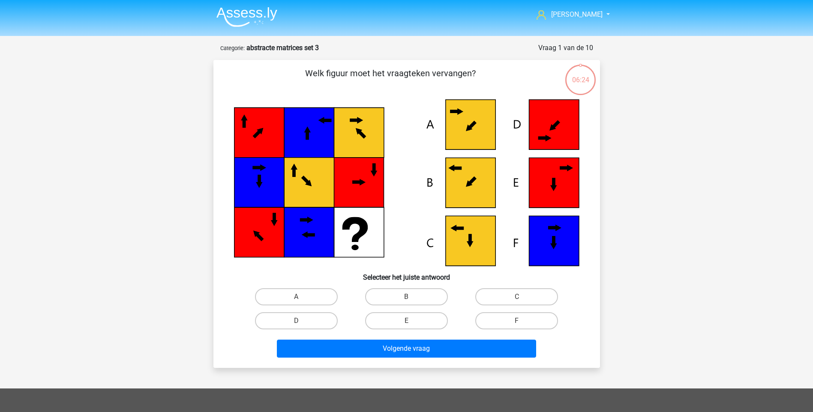
click at [471, 191] on icon at bounding box center [470, 183] width 50 height 50
click at [461, 178] on icon at bounding box center [470, 183] width 50 height 50
click at [412, 294] on label "B" at bounding box center [406, 297] width 83 height 17
click at [412, 297] on input "B" at bounding box center [409, 300] width 6 height 6
radio input "true"
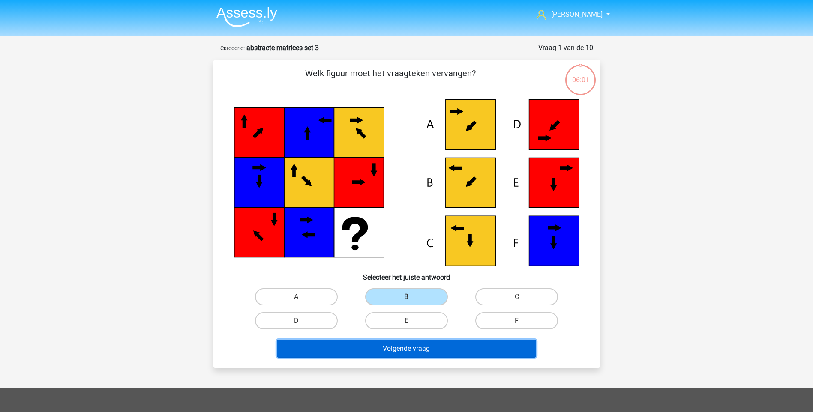
click at [411, 352] on button "Volgende vraag" at bounding box center [406, 349] width 259 height 18
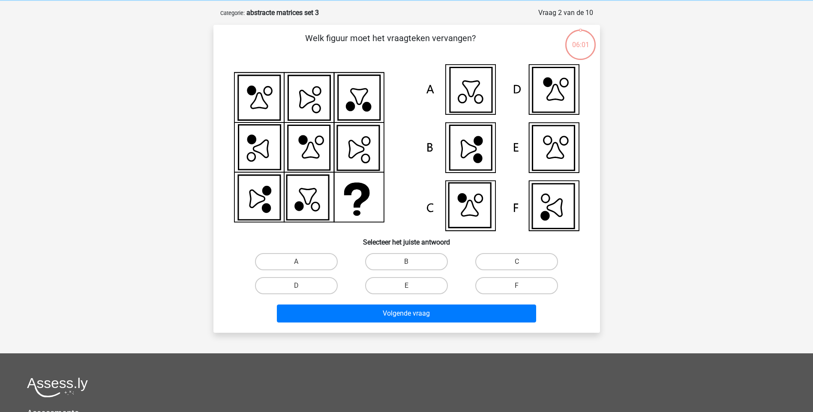
scroll to position [43, 0]
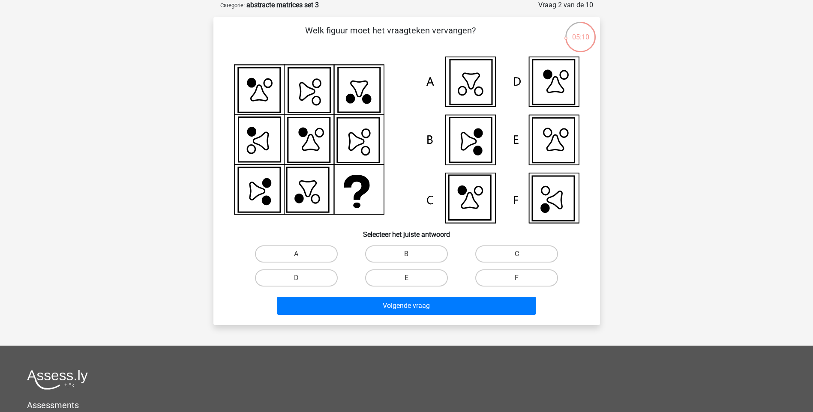
click at [571, 207] on icon at bounding box center [554, 198] width 42 height 45
click at [500, 275] on label "F" at bounding box center [517, 278] width 83 height 17
click at [517, 278] on input "F" at bounding box center [520, 281] width 6 height 6
radio input "true"
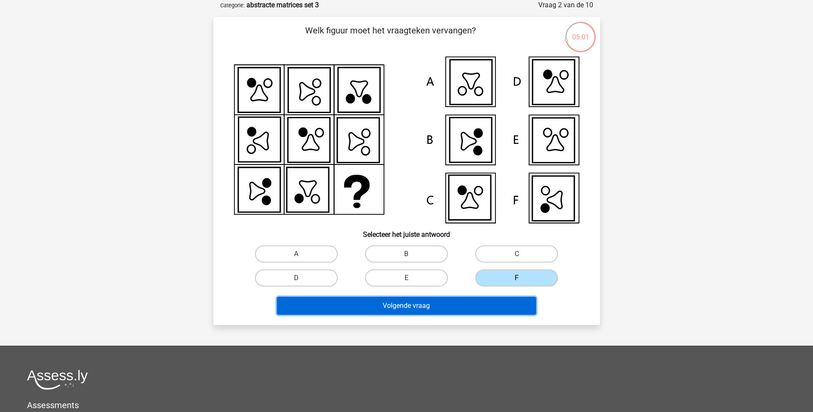
click at [475, 304] on button "Volgende vraag" at bounding box center [406, 306] width 259 height 18
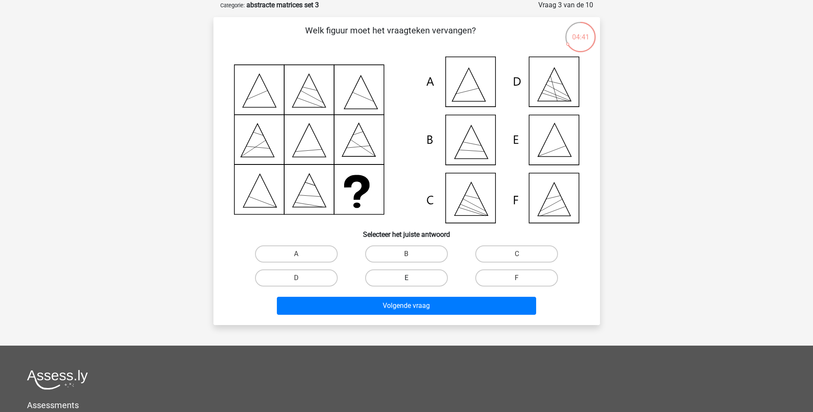
click at [392, 272] on label "E" at bounding box center [406, 278] width 83 height 17
click at [406, 278] on input "E" at bounding box center [409, 281] width 6 height 6
radio input "true"
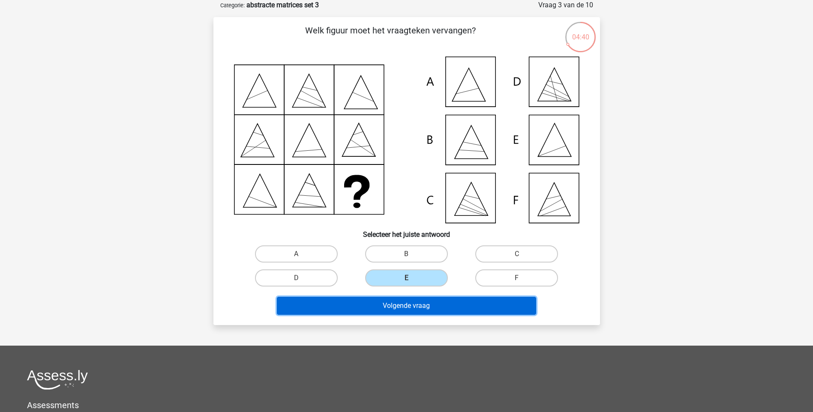
click at [400, 304] on button "Volgende vraag" at bounding box center [406, 306] width 259 height 18
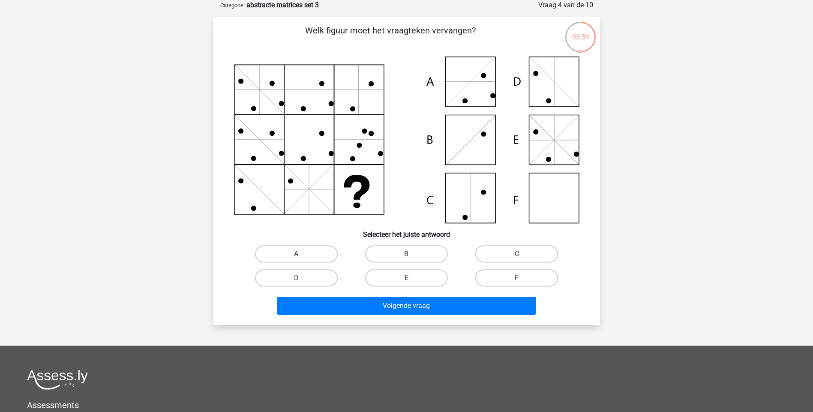
click at [554, 201] on icon at bounding box center [407, 140] width 346 height 167
click at [505, 281] on label "F" at bounding box center [517, 278] width 83 height 17
click at [517, 281] on input "F" at bounding box center [520, 281] width 6 height 6
radio input "true"
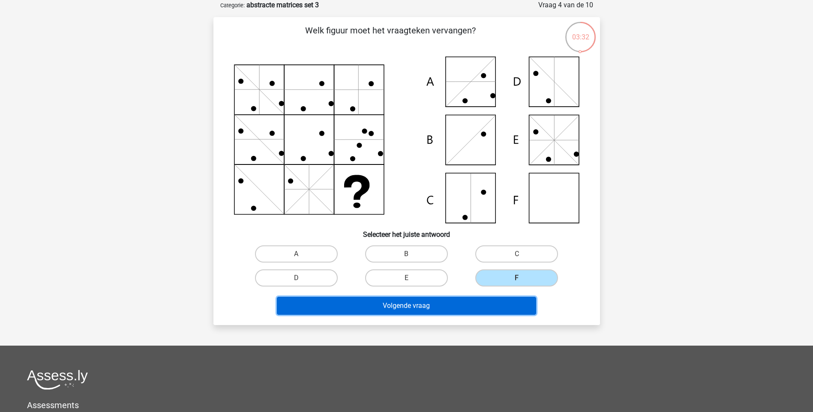
click at [459, 301] on button "Volgende vraag" at bounding box center [406, 306] width 259 height 18
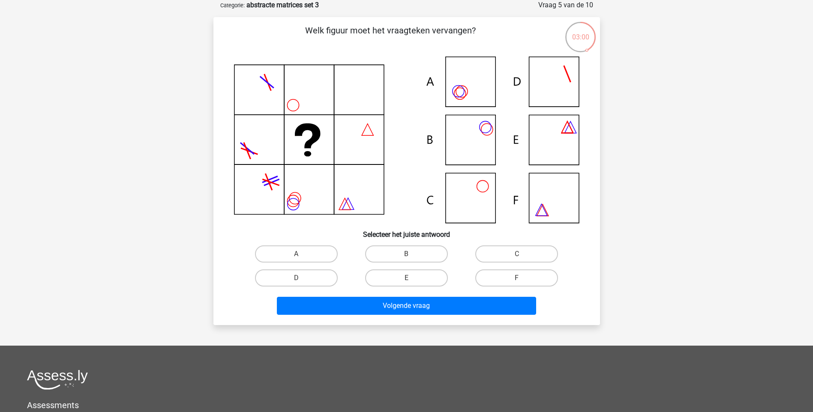
click at [490, 130] on icon at bounding box center [485, 127] width 12 height 12
click at [414, 257] on label "B" at bounding box center [406, 254] width 83 height 17
click at [412, 257] on input "B" at bounding box center [409, 257] width 6 height 6
radio input "true"
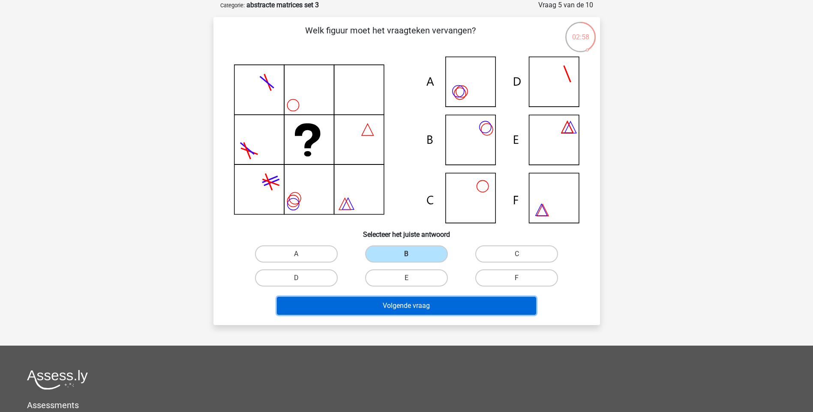
click at [397, 303] on button "Volgende vraag" at bounding box center [406, 306] width 259 height 18
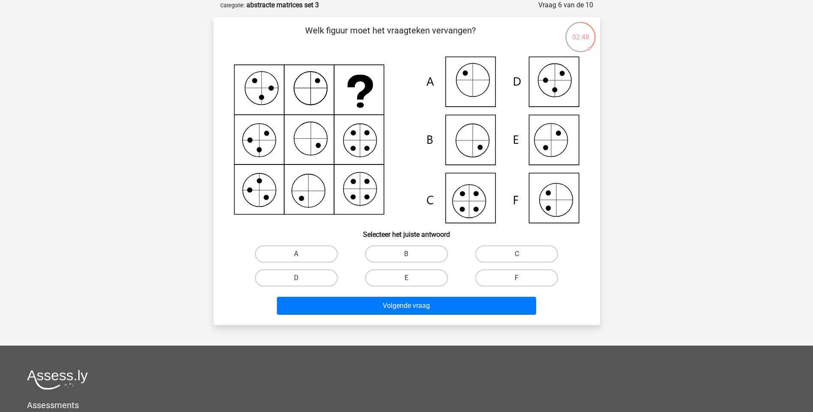
click at [518, 259] on input "C" at bounding box center [520, 257] width 6 height 6
radio input "true"
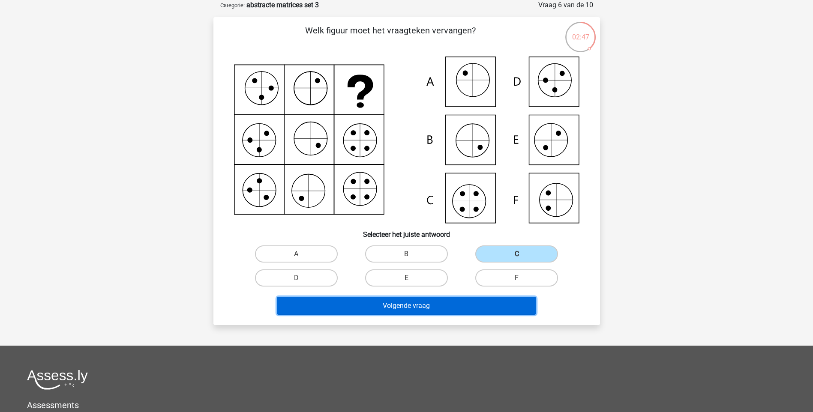
click at [441, 298] on button "Volgende vraag" at bounding box center [406, 306] width 259 height 18
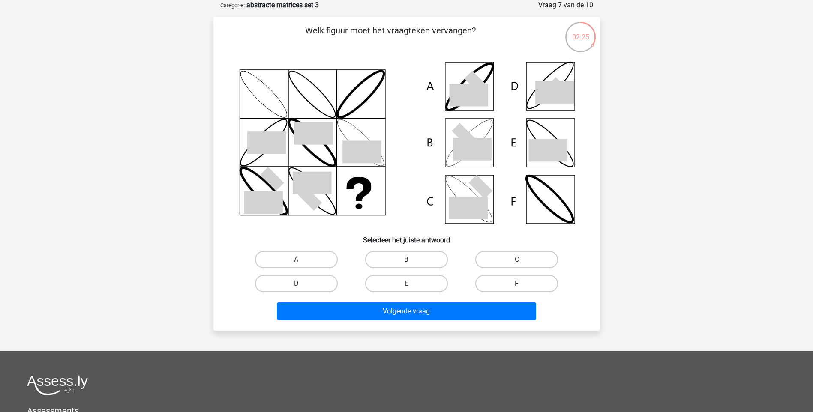
click at [402, 266] on label "B" at bounding box center [406, 259] width 83 height 17
click at [406, 265] on input "B" at bounding box center [409, 263] width 6 height 6
radio input "true"
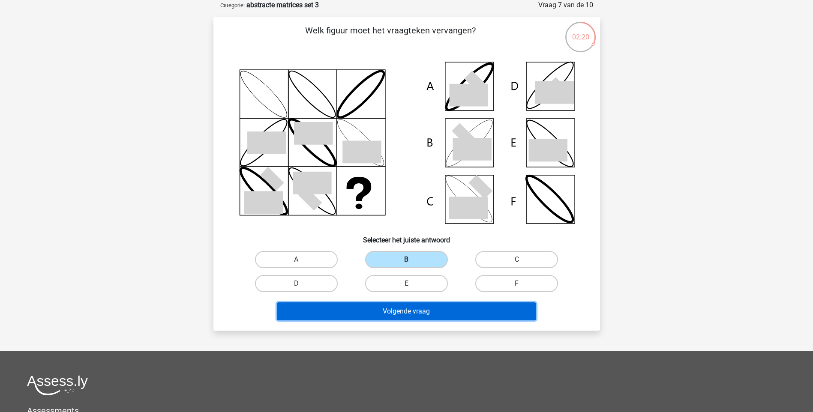
click at [405, 307] on button "Volgende vraag" at bounding box center [406, 312] width 259 height 18
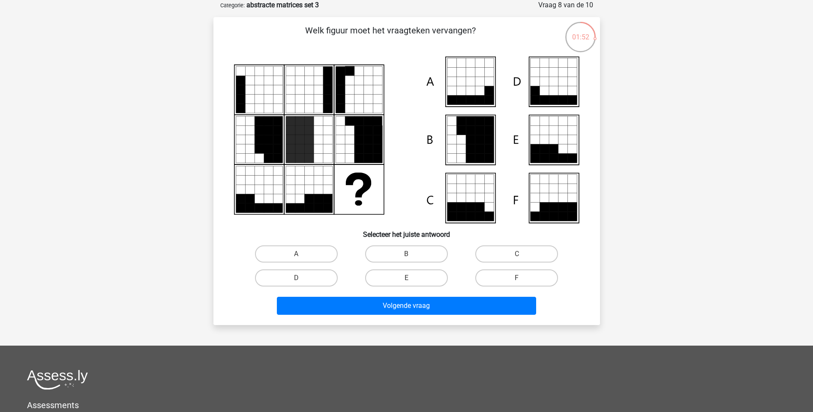
click at [471, 197] on icon at bounding box center [470, 197] width 9 height 9
click at [491, 254] on label "C" at bounding box center [517, 254] width 83 height 17
click at [517, 254] on input "C" at bounding box center [520, 257] width 6 height 6
radio input "true"
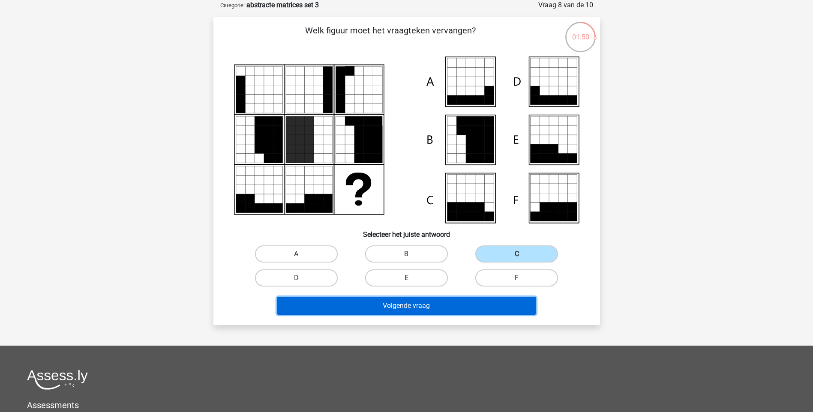
click at [434, 301] on button "Volgende vraag" at bounding box center [406, 306] width 259 height 18
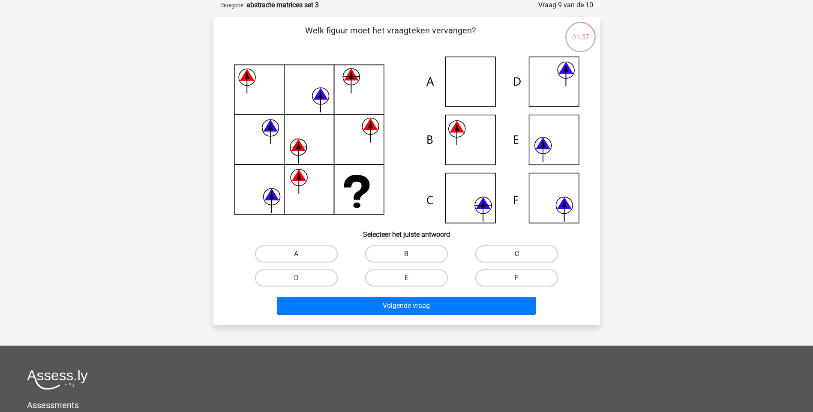
click at [538, 259] on label "C" at bounding box center [517, 254] width 83 height 17
click at [523, 259] on input "C" at bounding box center [520, 257] width 6 height 6
radio input "true"
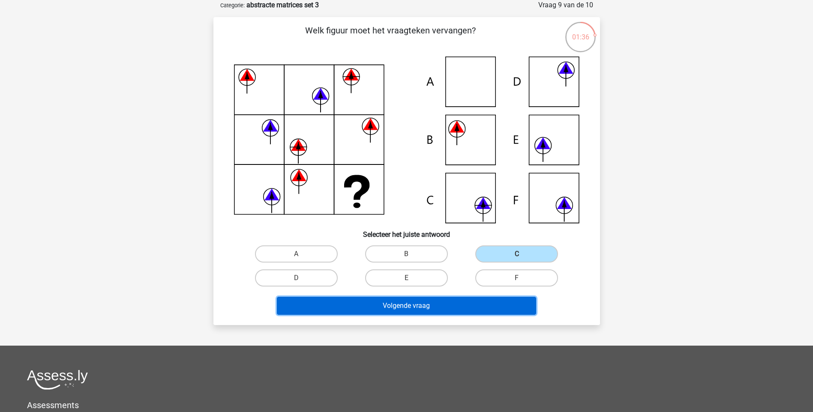
click at [484, 305] on button "Volgende vraag" at bounding box center [406, 306] width 259 height 18
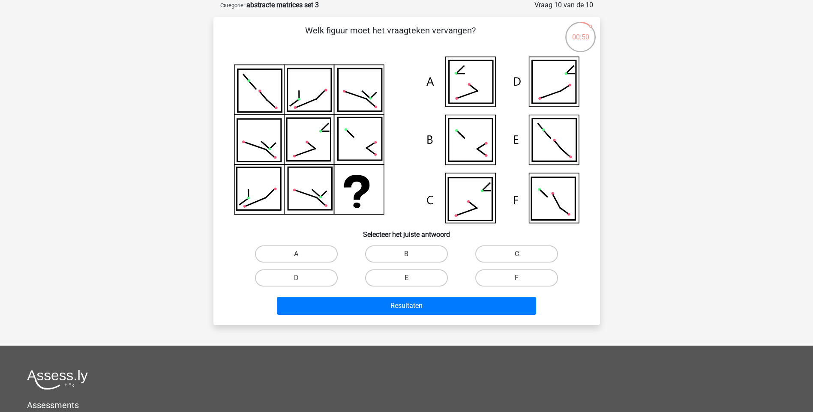
click at [521, 254] on input "C" at bounding box center [520, 257] width 6 height 6
radio input "true"
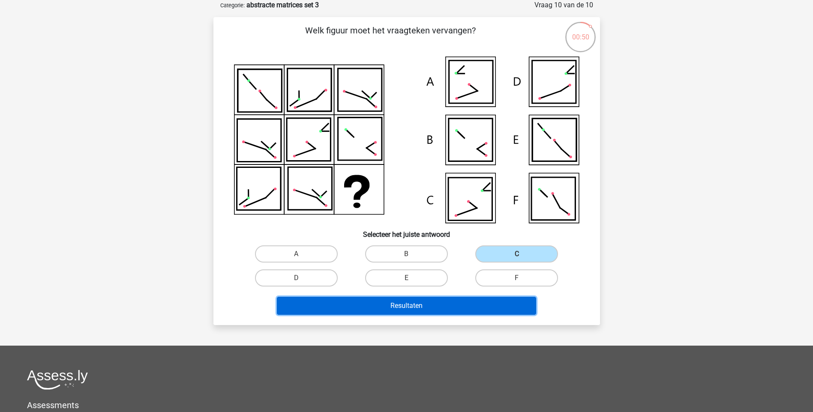
click at [428, 304] on button "Resultaten" at bounding box center [406, 306] width 259 height 18
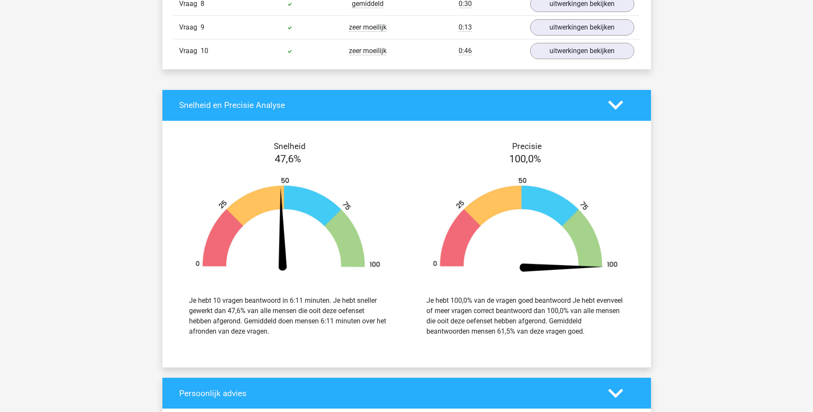
scroll to position [557, 0]
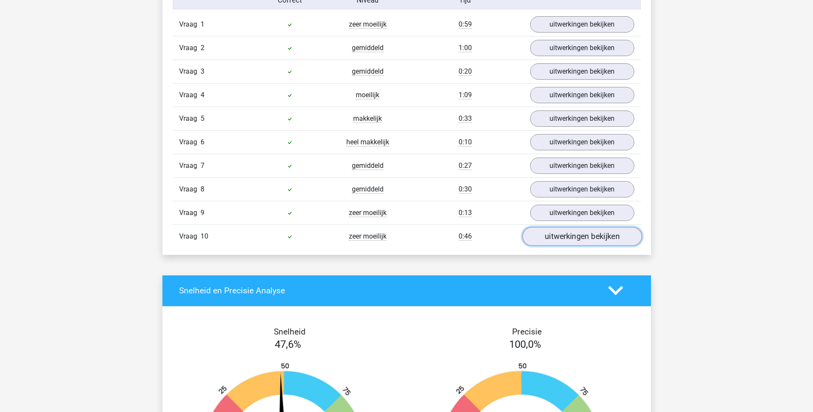
click at [560, 235] on link "uitwerkingen bekijken" at bounding box center [582, 236] width 120 height 19
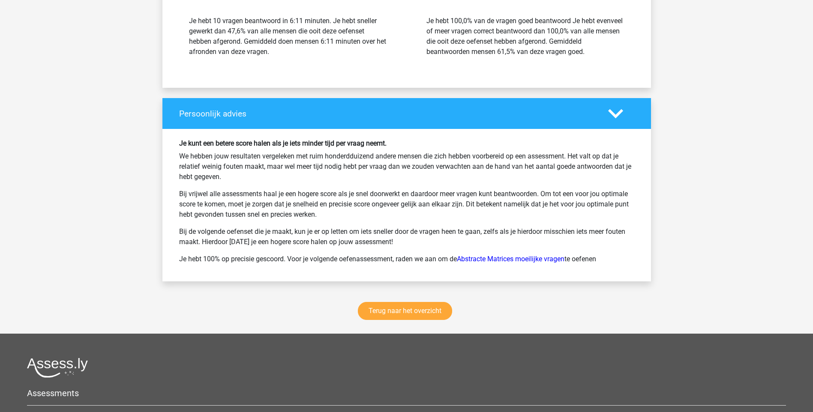
scroll to position [1487, 0]
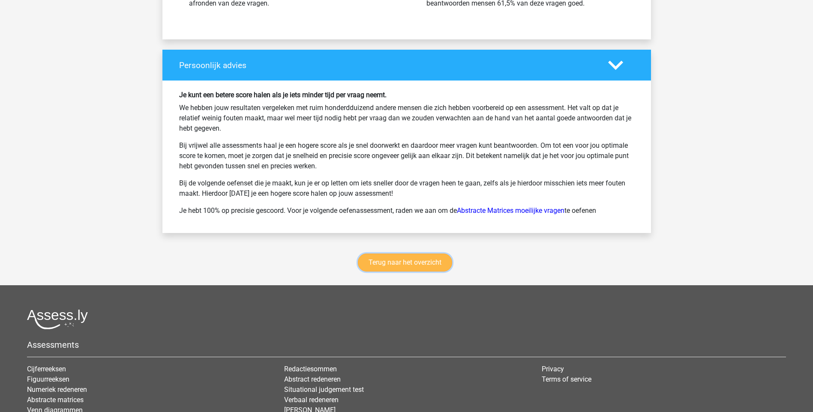
click at [393, 258] on link "Terug naar het overzicht" at bounding box center [405, 263] width 94 height 18
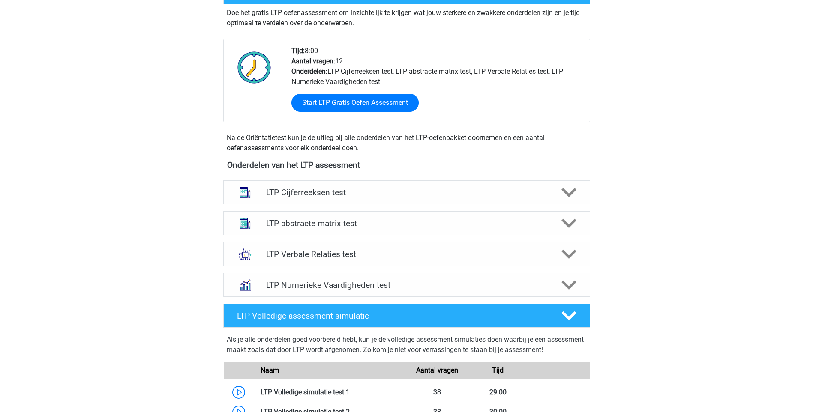
scroll to position [186, 0]
click at [363, 220] on h4 "LTP abstracte matrix test" at bounding box center [406, 223] width 281 height 10
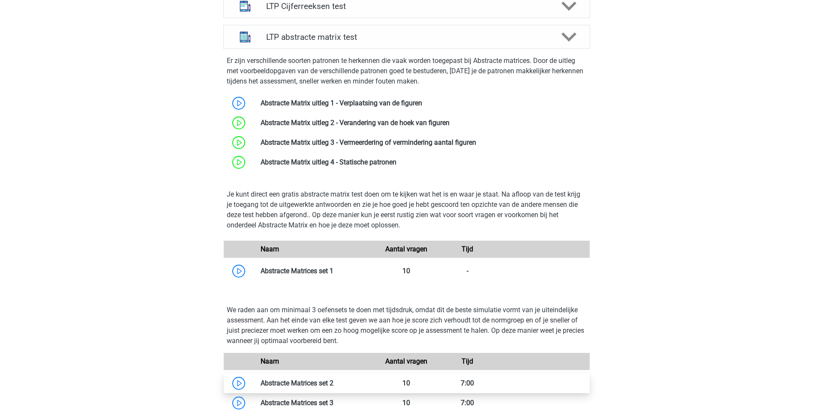
scroll to position [557, 0]
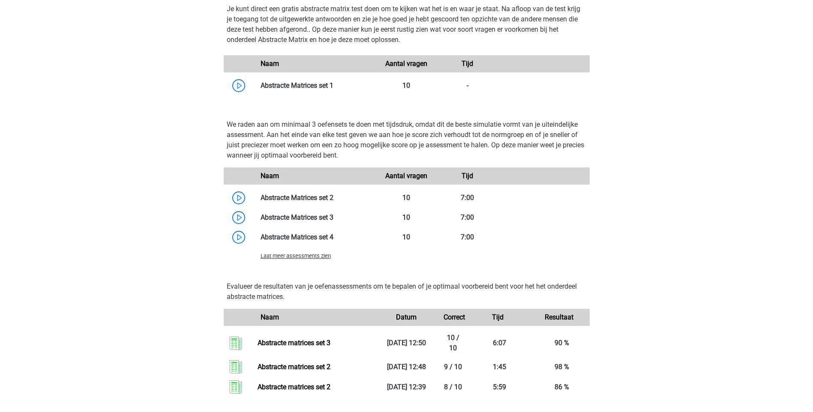
click at [319, 259] on span "Laat meer assessments zien" at bounding box center [296, 256] width 70 height 6
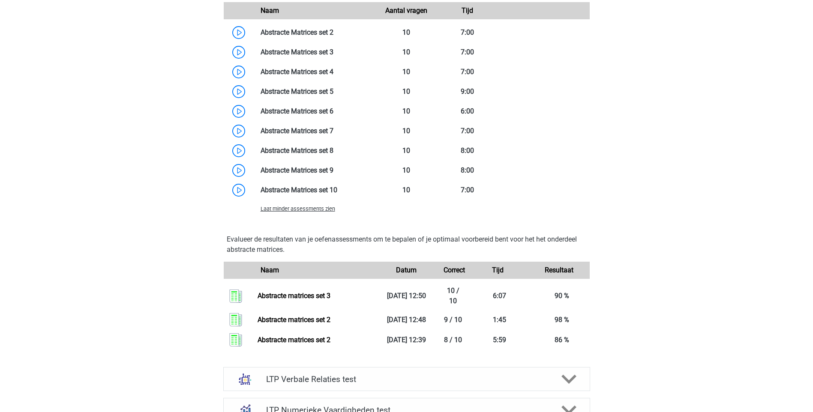
scroll to position [743, 0]
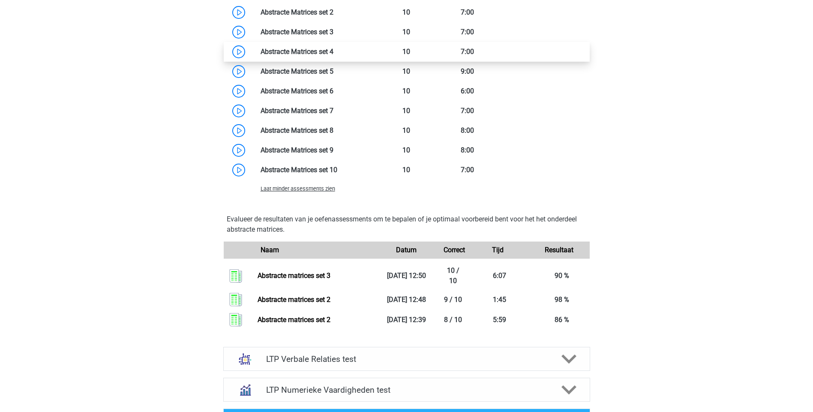
click at [334, 54] on link at bounding box center [334, 52] width 0 height 8
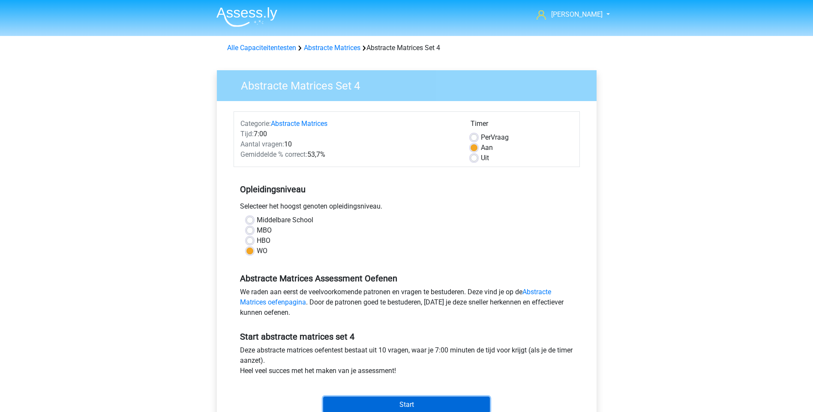
click at [414, 410] on input "Start" at bounding box center [406, 405] width 167 height 16
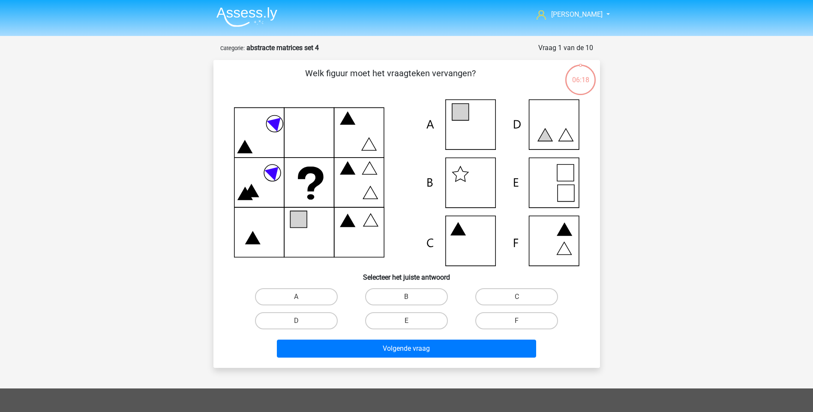
click at [457, 258] on icon at bounding box center [407, 182] width 346 height 167
click at [515, 298] on label "C" at bounding box center [517, 297] width 83 height 17
click at [517, 298] on input "C" at bounding box center [520, 300] width 6 height 6
radio input "true"
click at [479, 248] on icon at bounding box center [407, 182] width 346 height 167
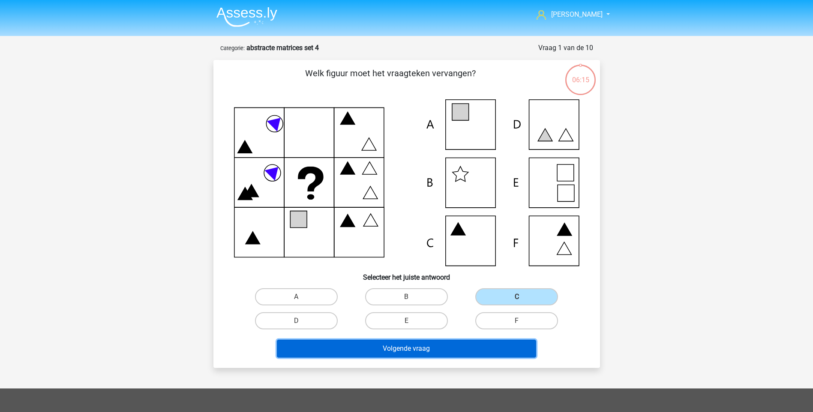
click at [454, 343] on button "Volgende vraag" at bounding box center [406, 349] width 259 height 18
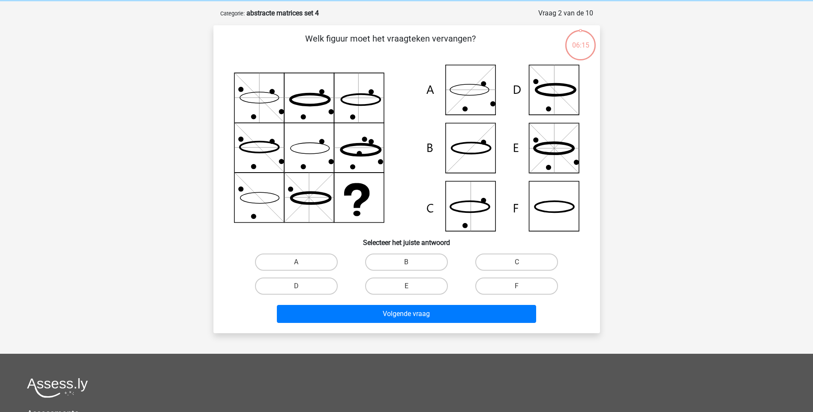
scroll to position [43, 0]
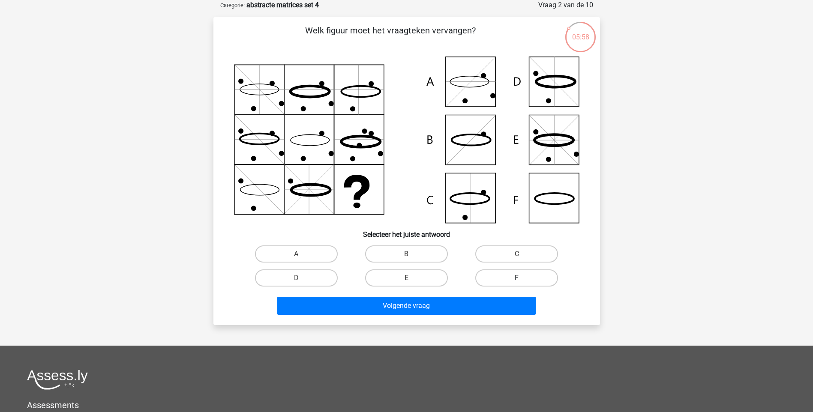
click at [509, 277] on label "F" at bounding box center [517, 278] width 83 height 17
click at [517, 278] on input "F" at bounding box center [520, 281] width 6 height 6
radio input "true"
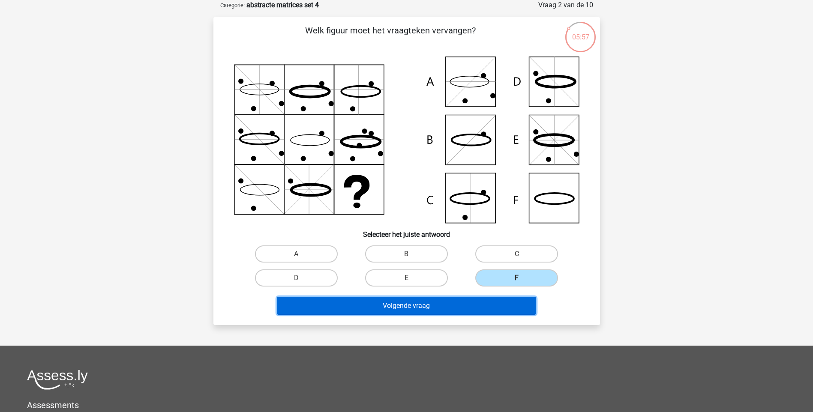
click at [479, 302] on button "Volgende vraag" at bounding box center [406, 306] width 259 height 18
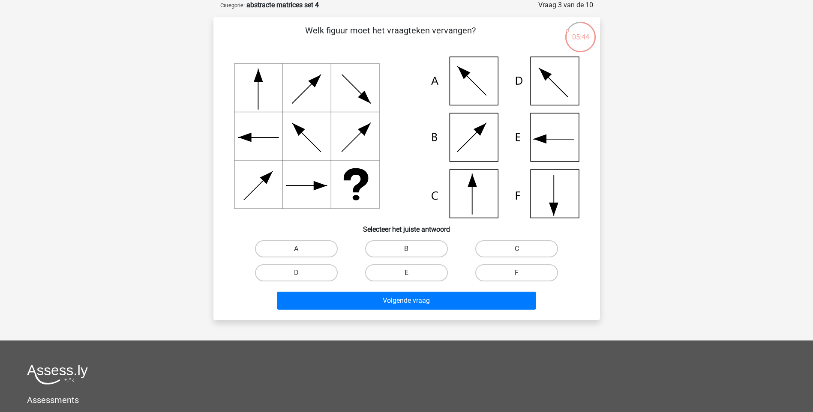
click at [550, 199] on icon at bounding box center [407, 138] width 346 height 162
click at [521, 273] on input "F" at bounding box center [520, 276] width 6 height 6
radio input "true"
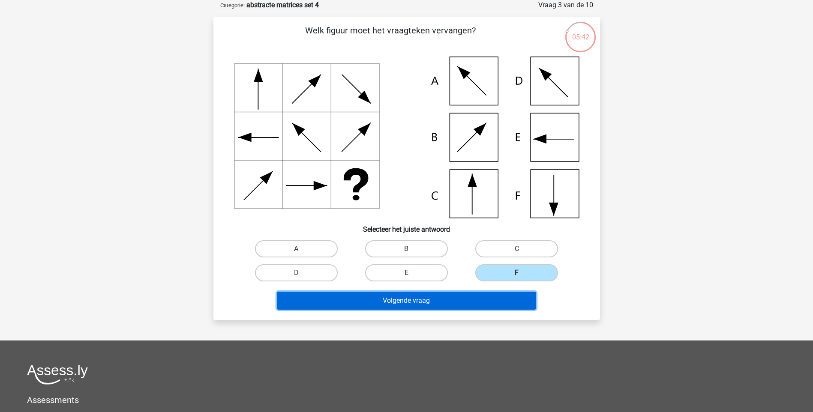
click at [415, 301] on button "Volgende vraag" at bounding box center [406, 301] width 259 height 18
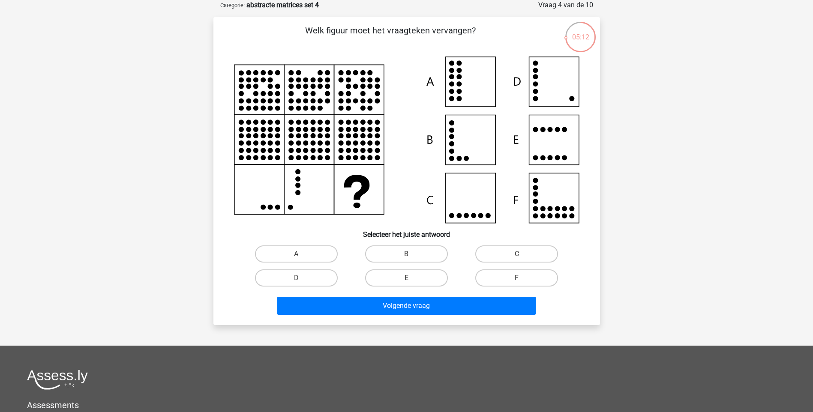
click at [566, 78] on icon at bounding box center [407, 140] width 346 height 167
click at [290, 277] on label "D" at bounding box center [296, 278] width 83 height 17
click at [296, 278] on input "D" at bounding box center [299, 281] width 6 height 6
radio input "true"
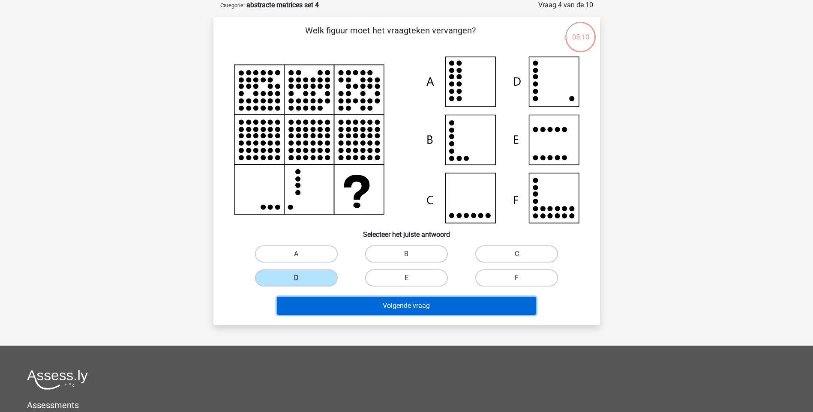
click at [385, 304] on button "Volgende vraag" at bounding box center [406, 306] width 259 height 18
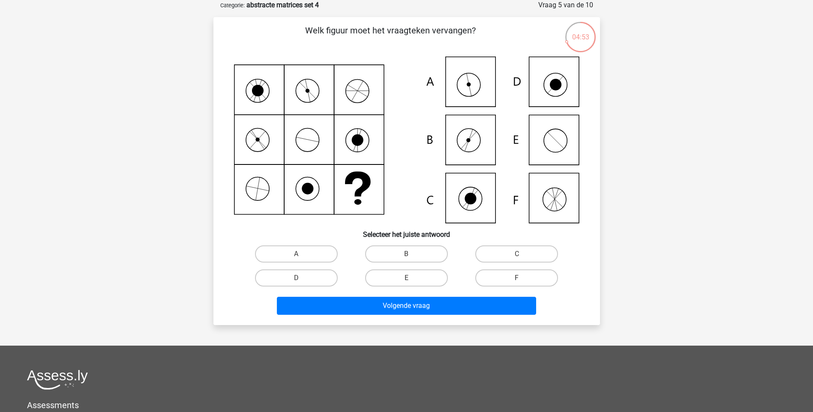
click at [470, 87] on icon at bounding box center [469, 84] width 5 height 22
click at [323, 247] on label "A" at bounding box center [296, 254] width 83 height 17
click at [302, 254] on input "A" at bounding box center [299, 257] width 6 height 6
radio input "true"
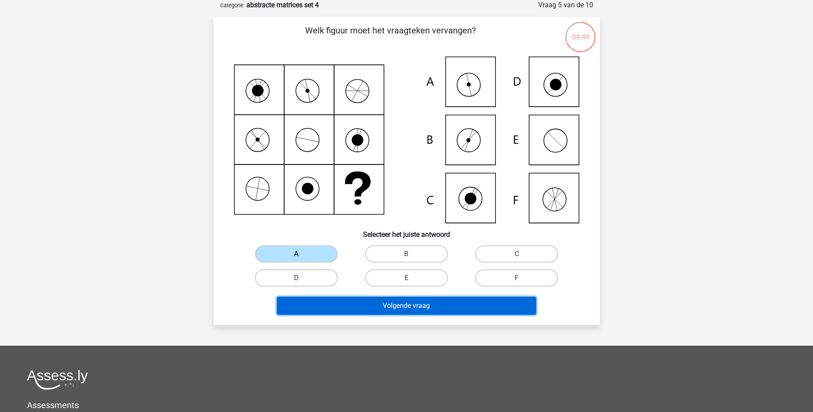
click at [374, 303] on button "Volgende vraag" at bounding box center [406, 306] width 259 height 18
